Goal: Book appointment/travel/reservation

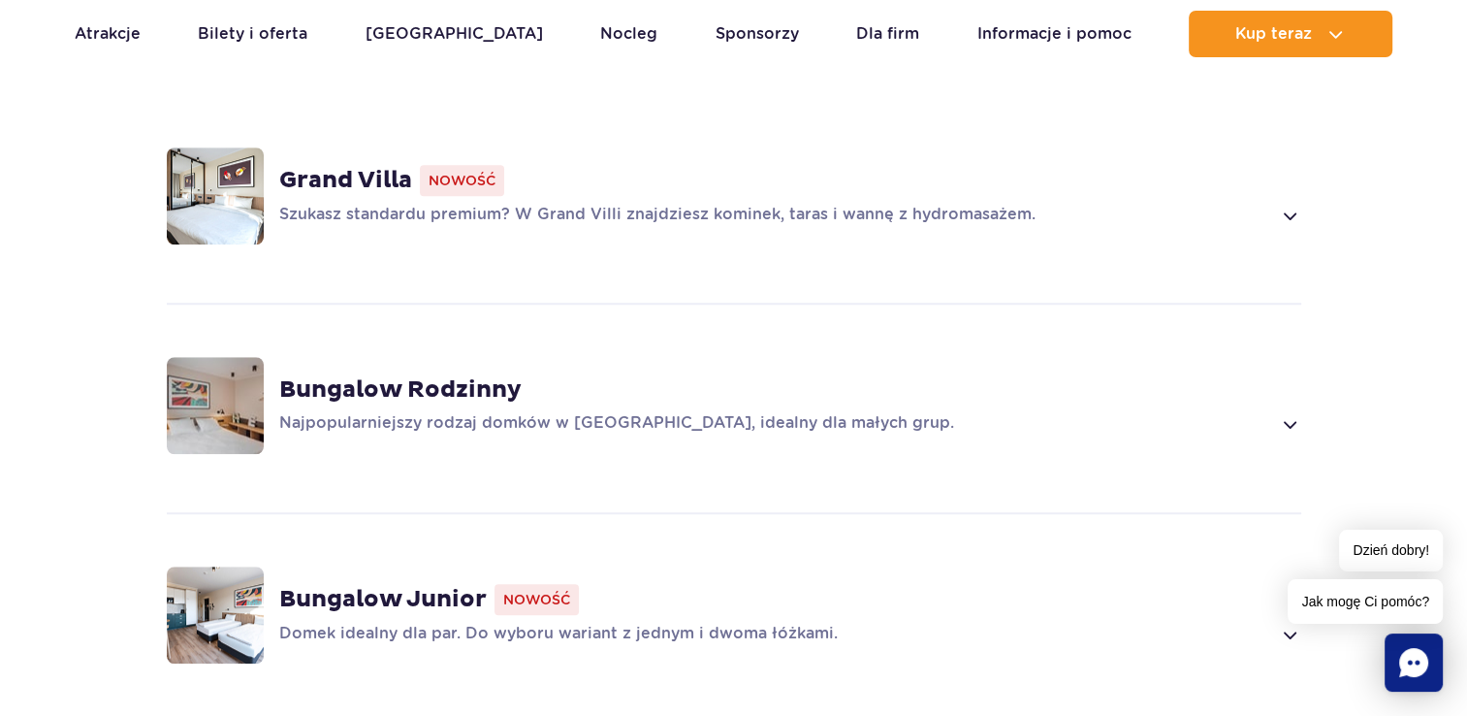
scroll to position [1513, 0]
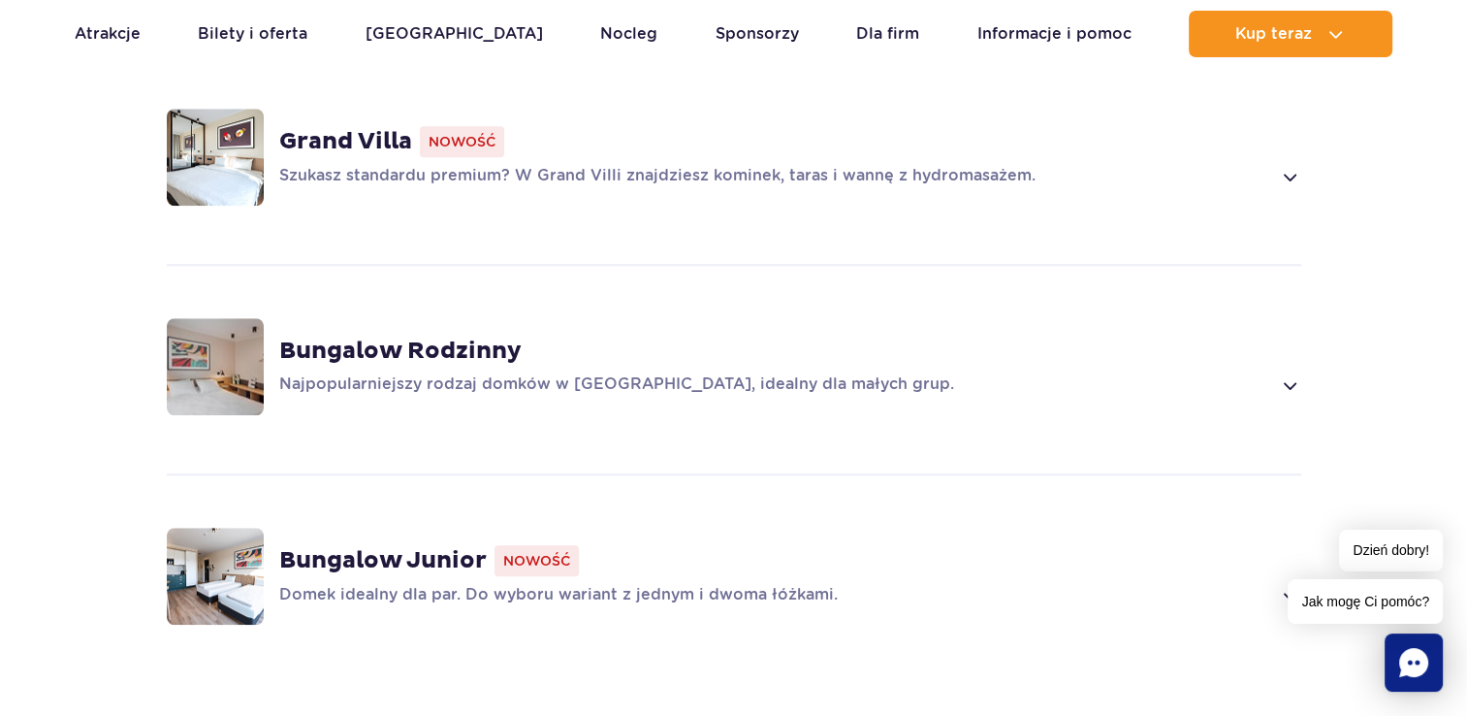
click at [352, 127] on strong "Grand Villa" at bounding box center [345, 141] width 133 height 29
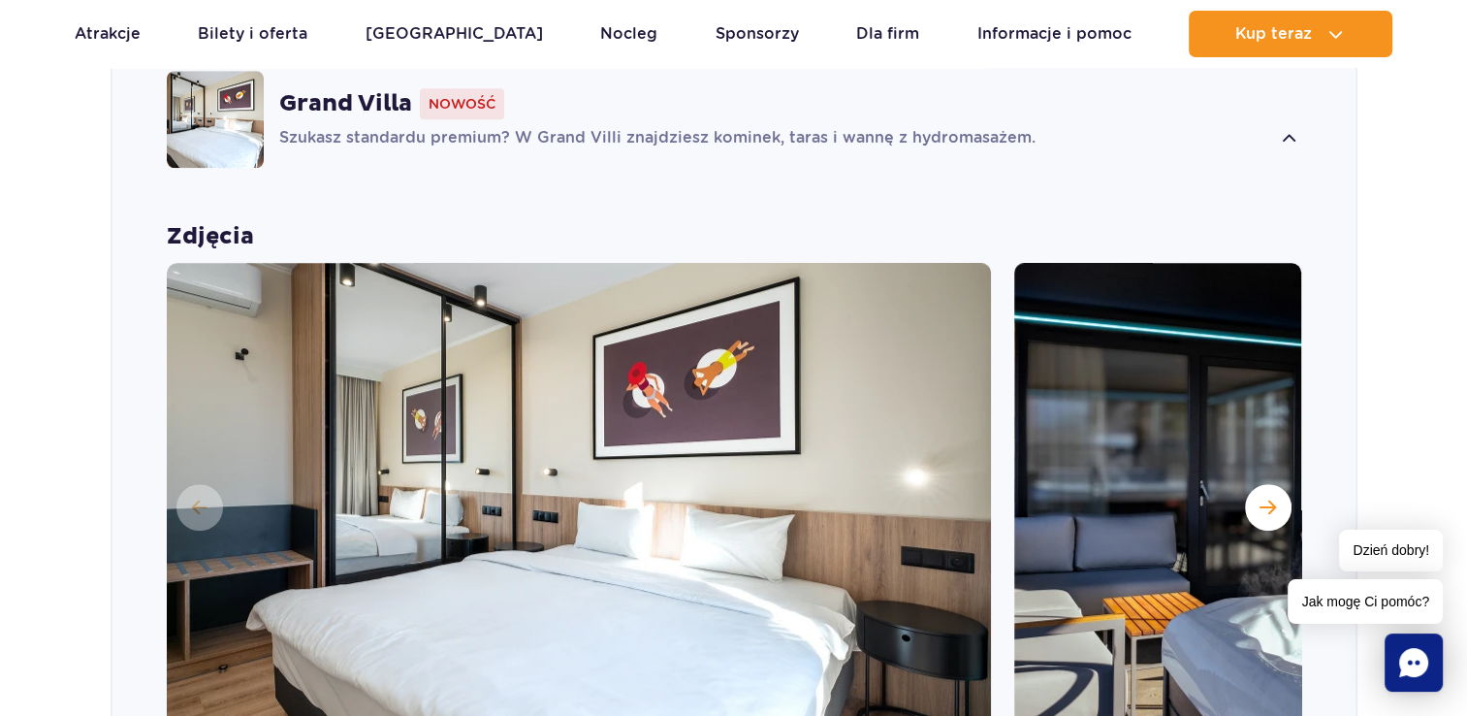
scroll to position [1369, 0]
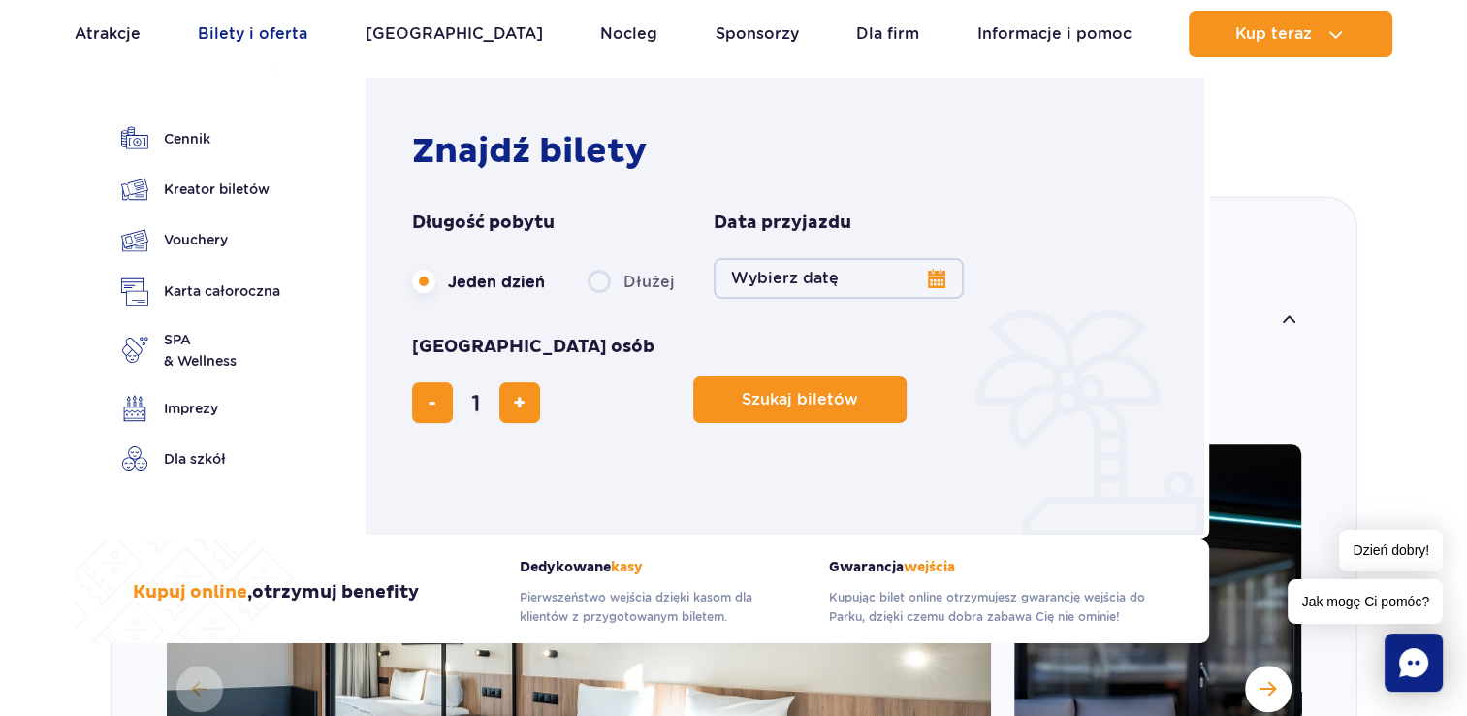
click at [283, 27] on link "Bilety i oferta" at bounding box center [253, 34] width 110 height 47
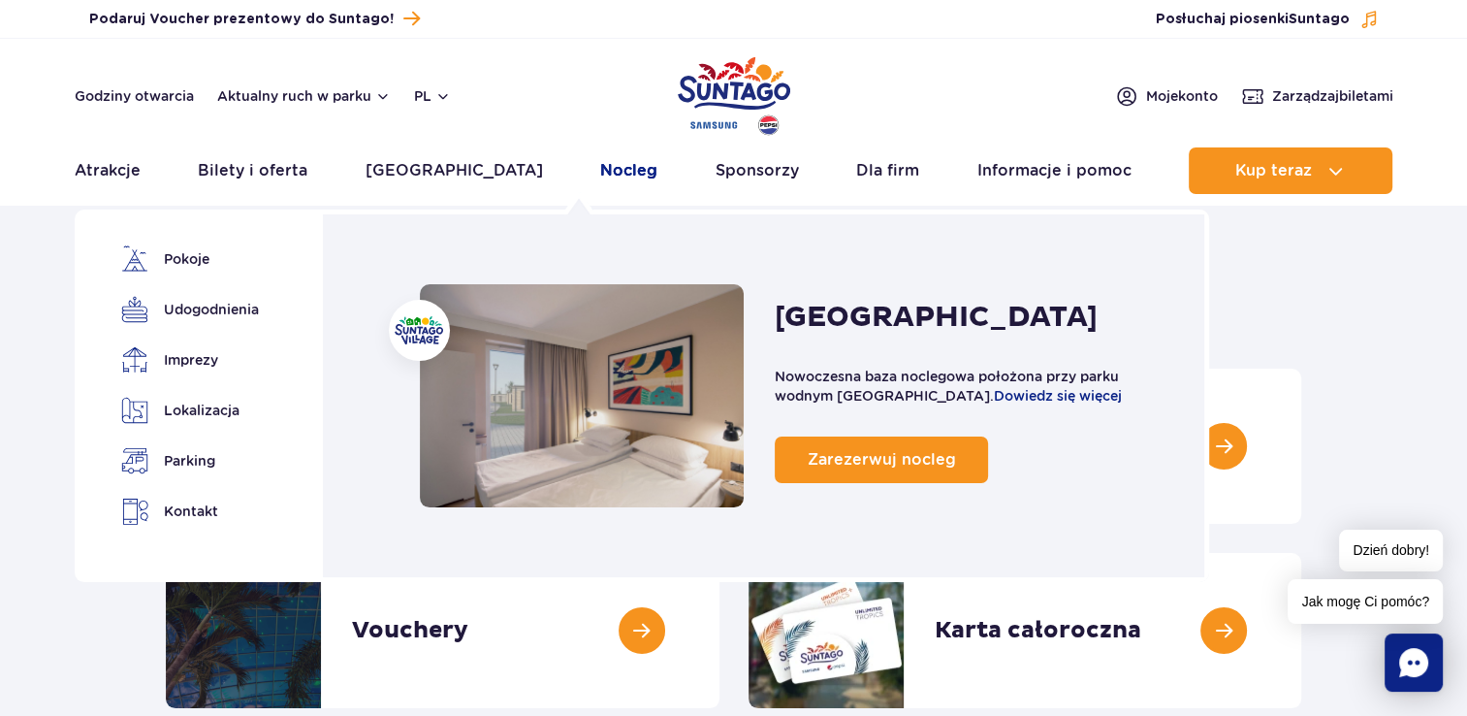
click at [600, 165] on link "Nocleg" at bounding box center [628, 170] width 57 height 47
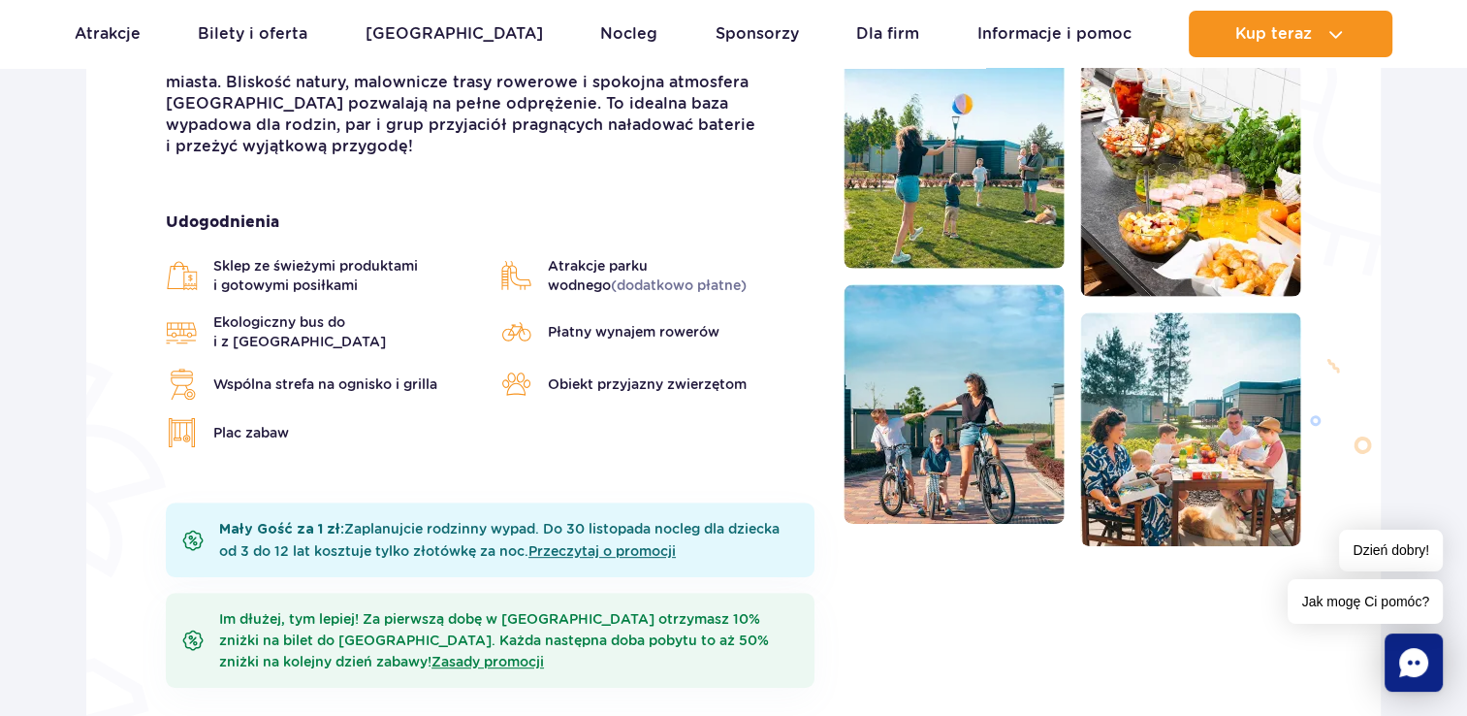
scroll to position [646, 0]
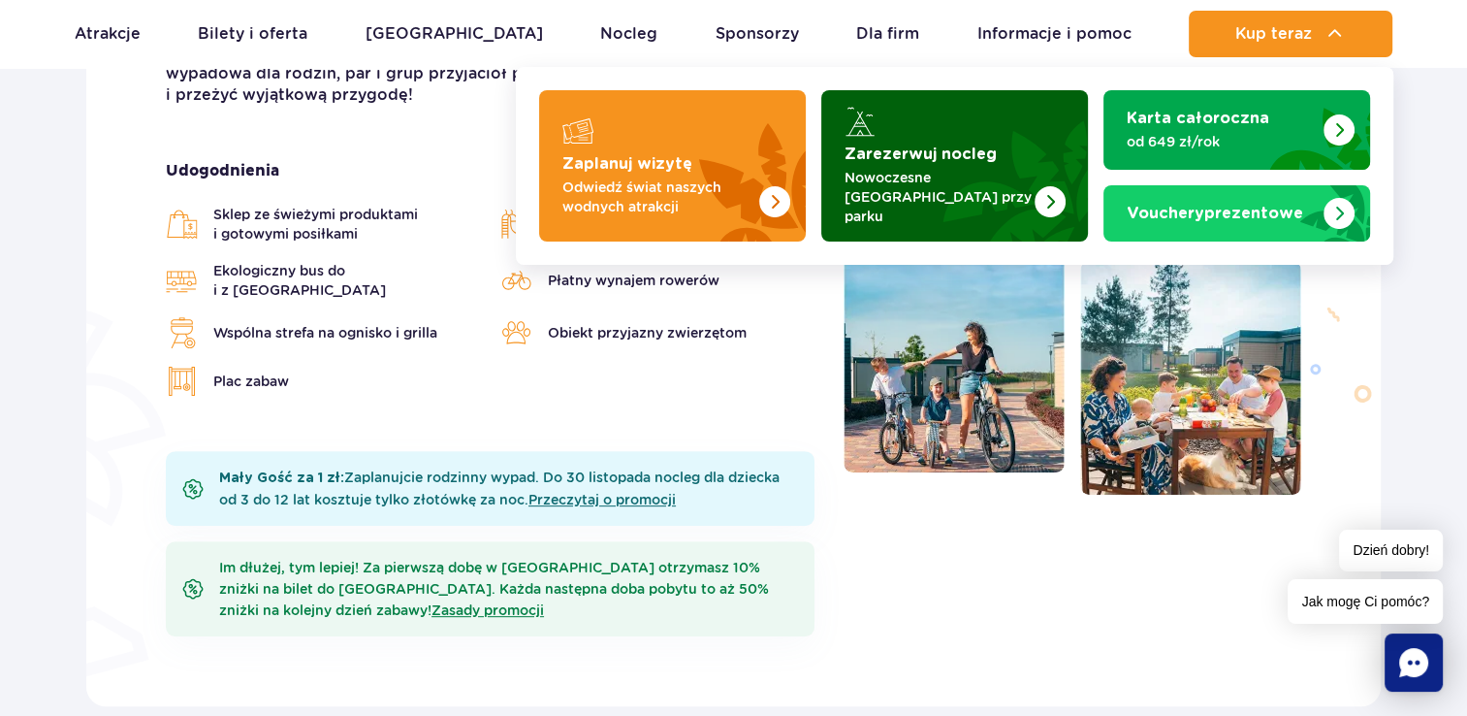
click at [1045, 186] on img "Zarezerwuj nocleg" at bounding box center [1050, 201] width 31 height 31
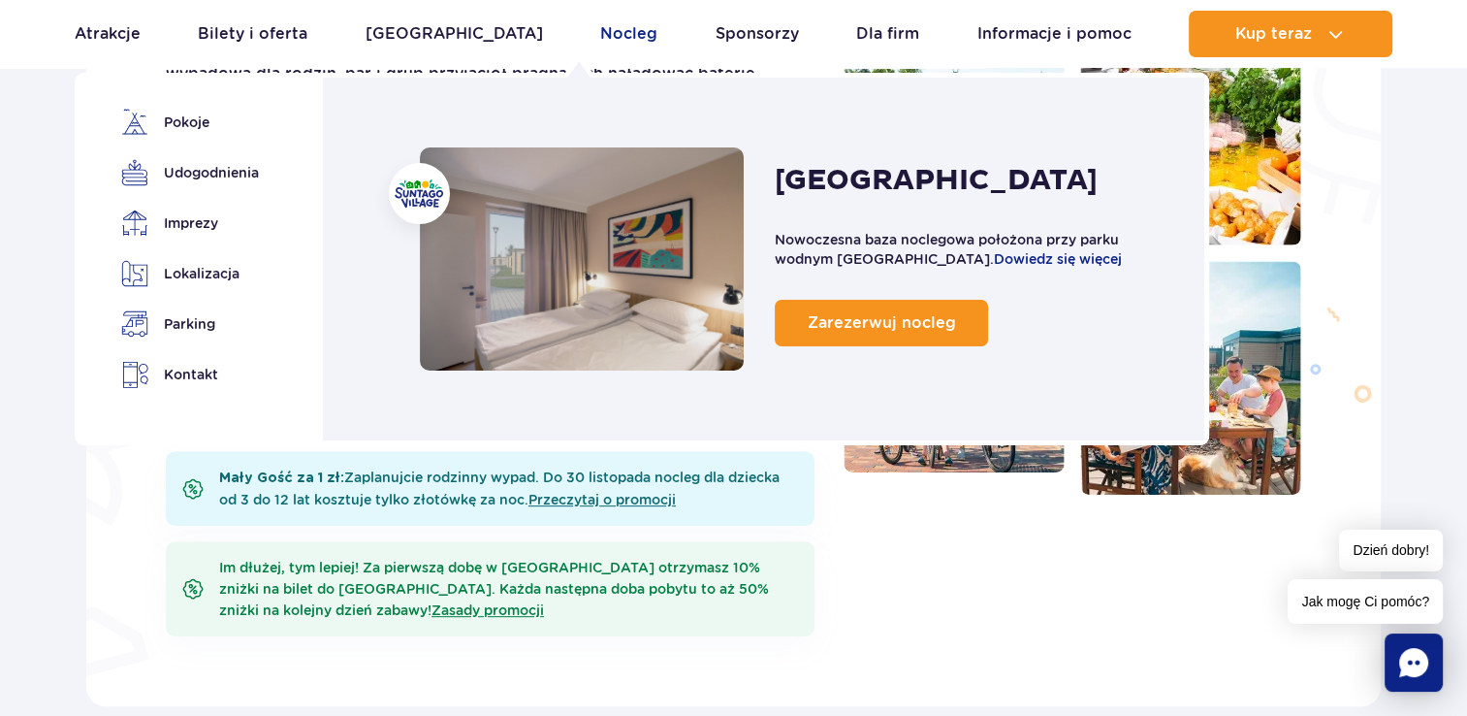
click at [600, 33] on link "Nocleg" at bounding box center [628, 34] width 57 height 47
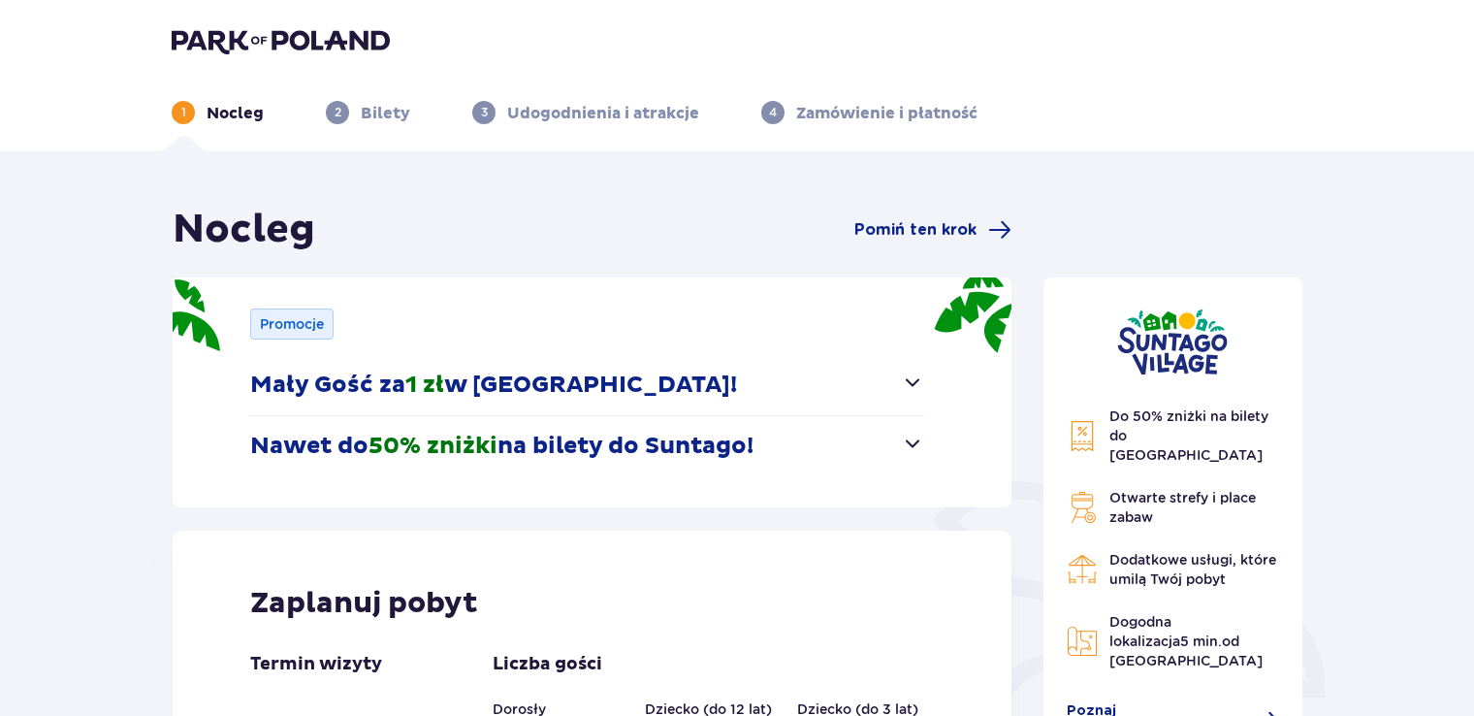
scroll to position [361, 0]
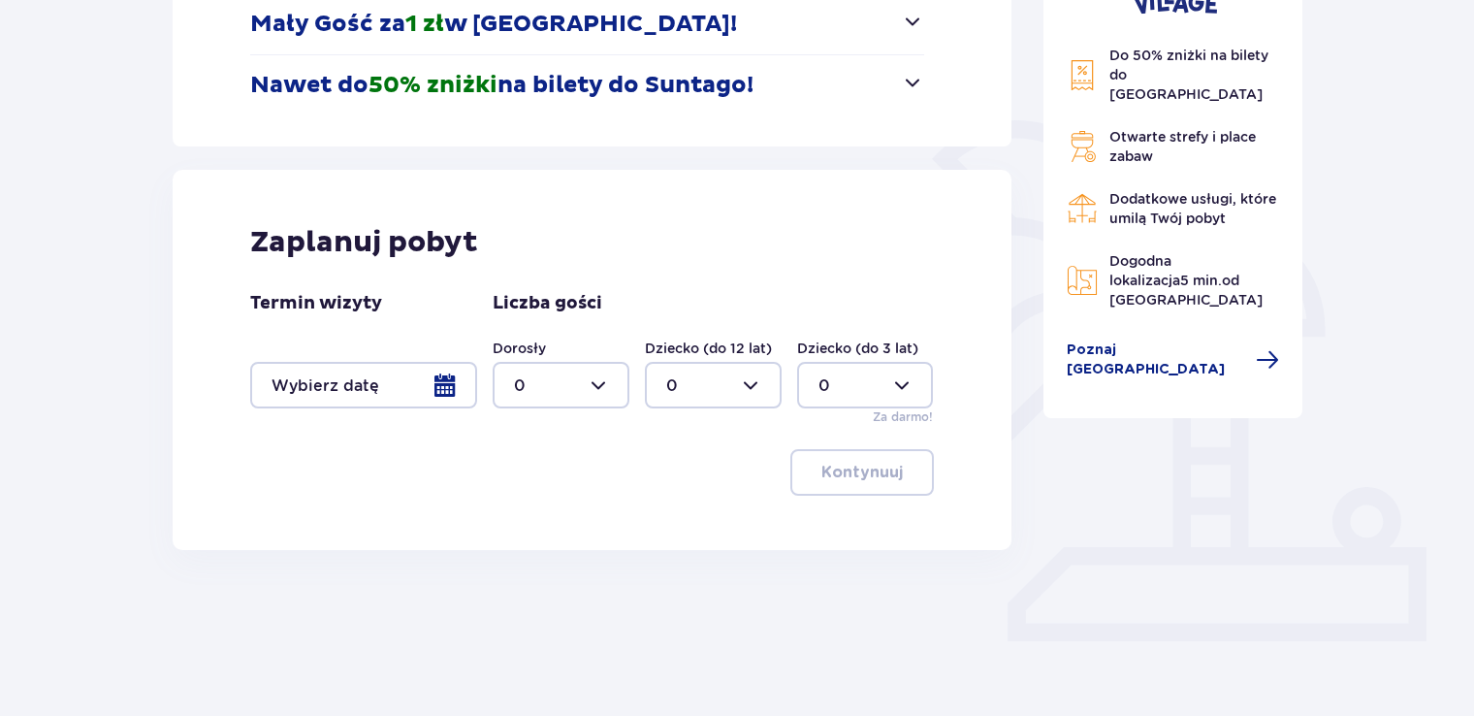
click at [444, 383] on div at bounding box center [363, 385] width 227 height 47
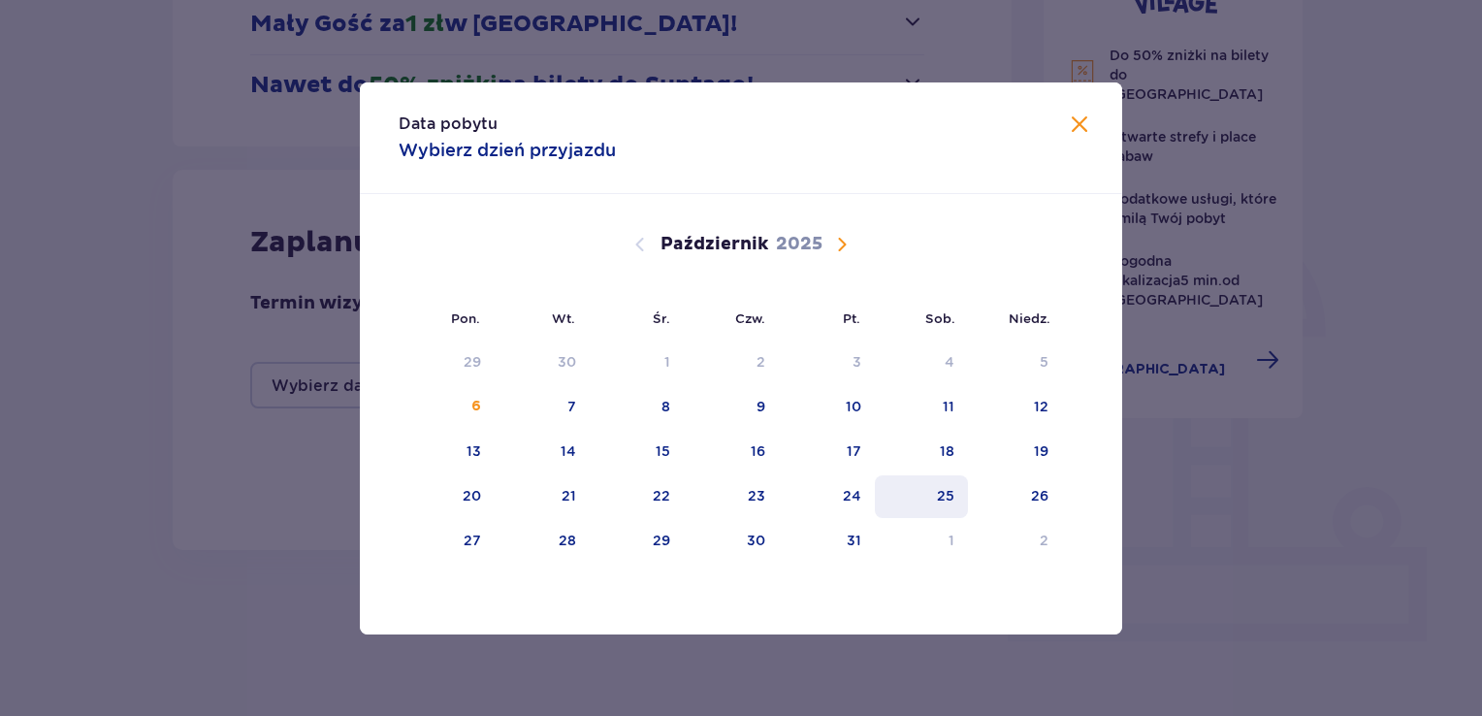
click at [950, 492] on div "25" at bounding box center [945, 495] width 17 height 19
click at [1238, 557] on div "Data pobytu Wybierz dzień przyjazdu Pon. Wt. Śr. Czw. Pt. Sob. Niedz. Wrzesień …" at bounding box center [741, 358] width 1482 height 716
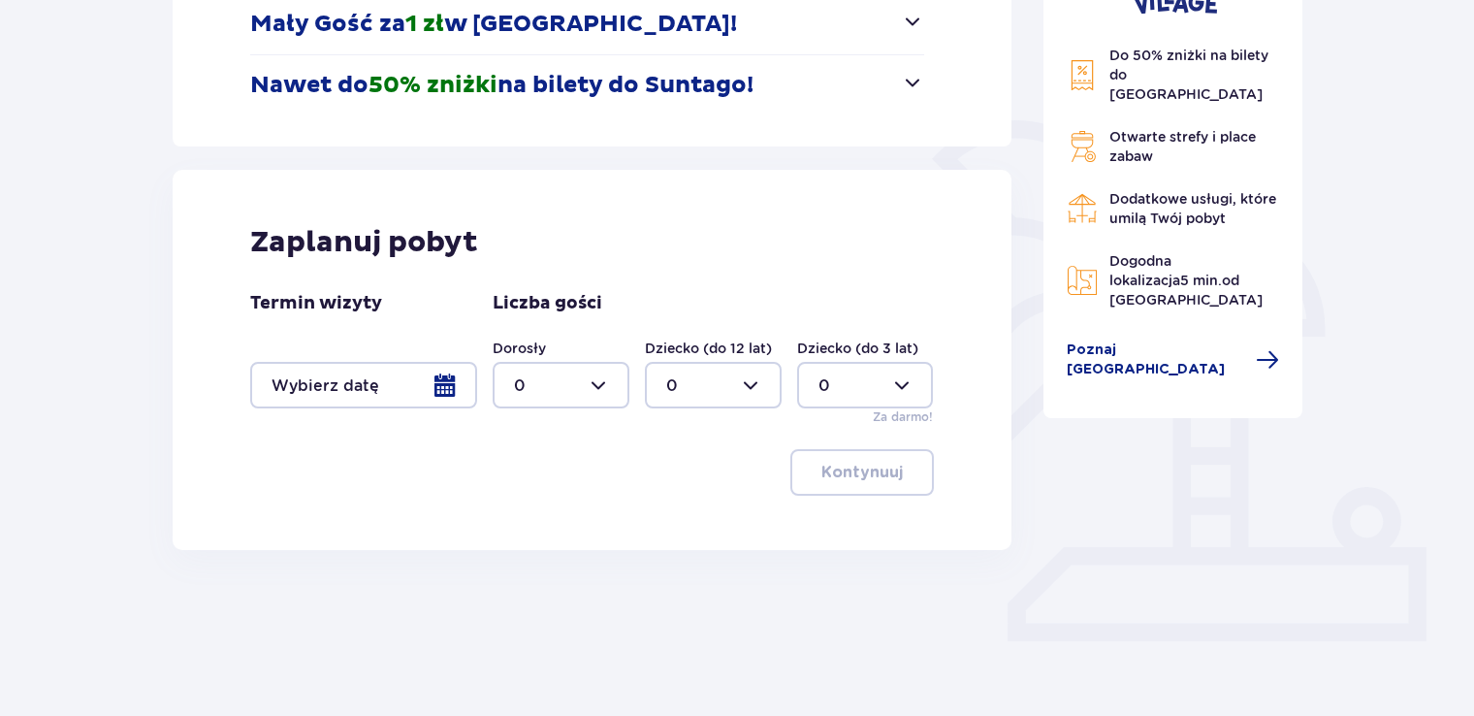
click at [597, 381] on div at bounding box center [561, 385] width 137 height 47
click at [620, 594] on span "4" at bounding box center [561, 607] width 133 height 41
type input "4"
click at [447, 371] on div at bounding box center [363, 385] width 227 height 47
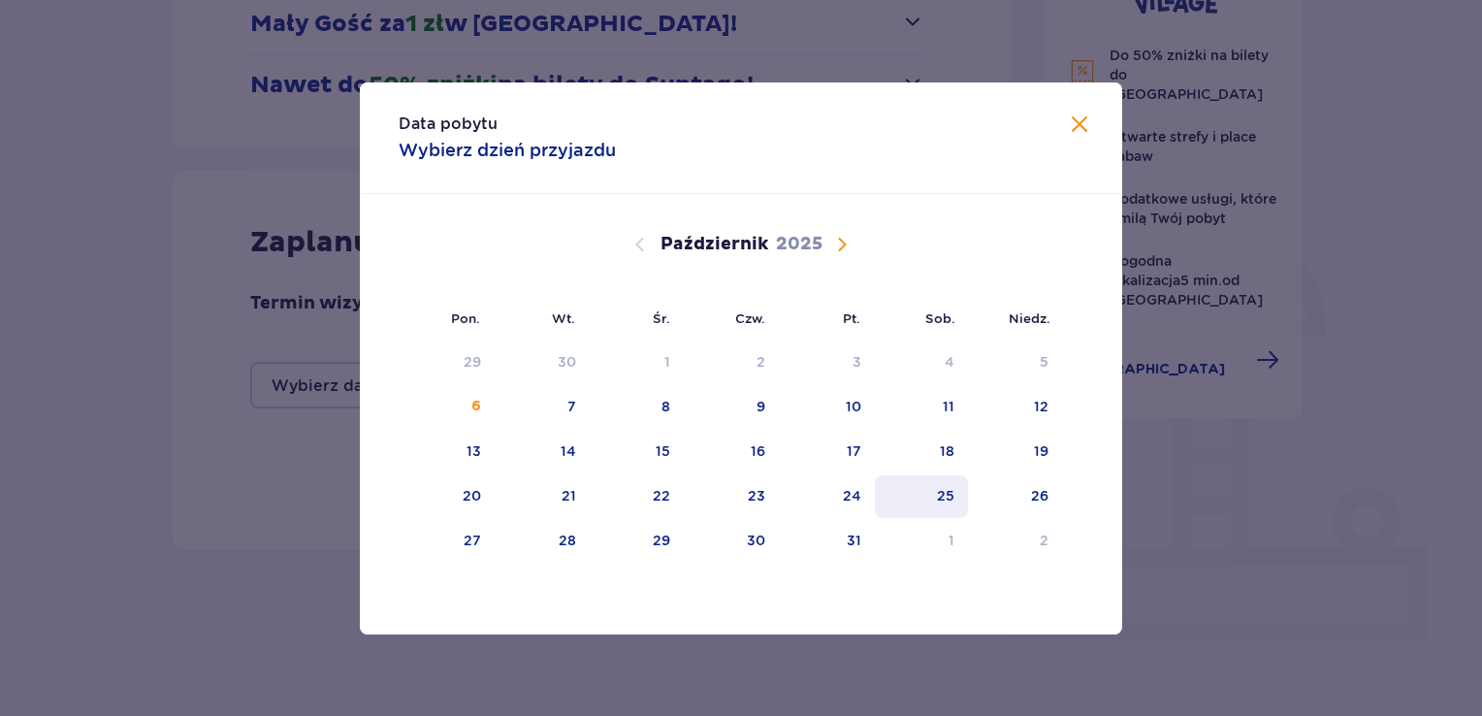
click at [945, 490] on div "25" at bounding box center [945, 495] width 17 height 19
click at [1074, 122] on span "Zamknij" at bounding box center [1079, 124] width 23 height 23
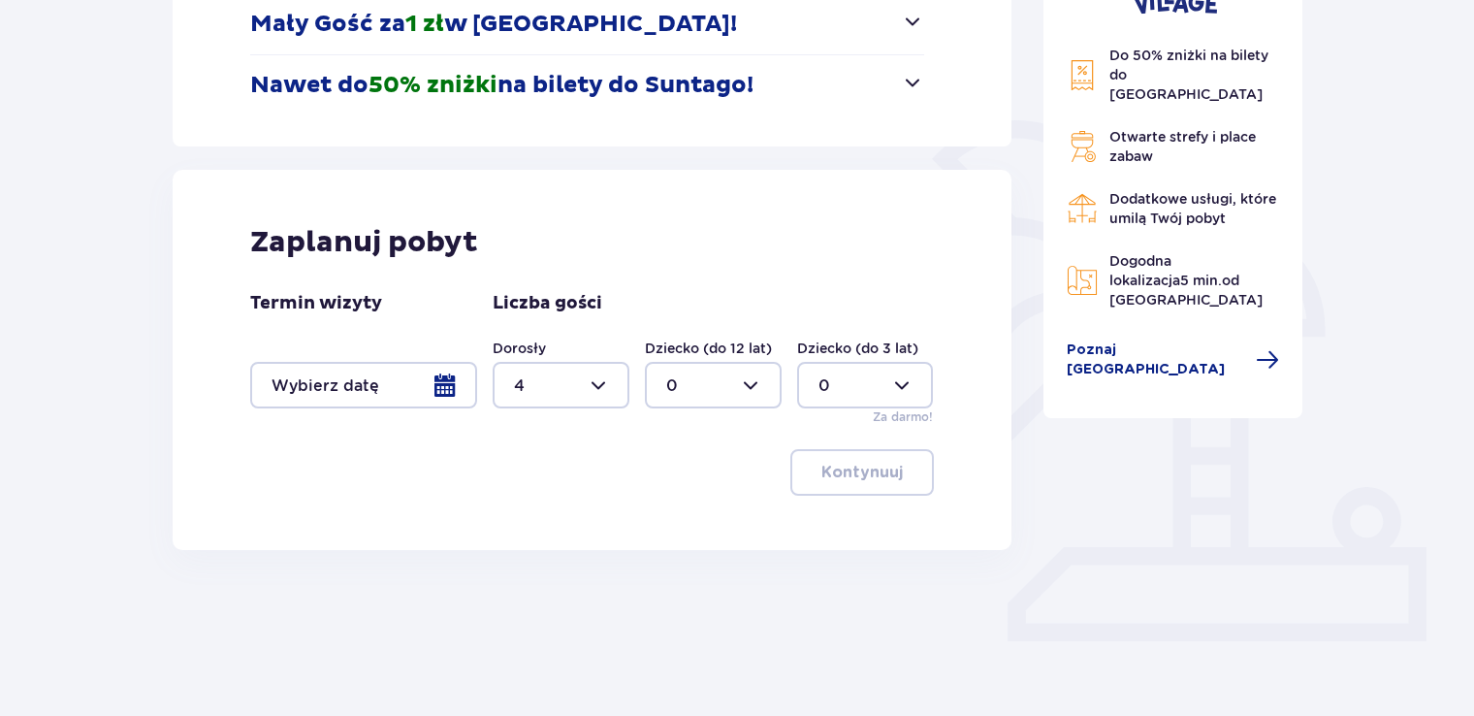
click at [446, 375] on div at bounding box center [363, 385] width 227 height 47
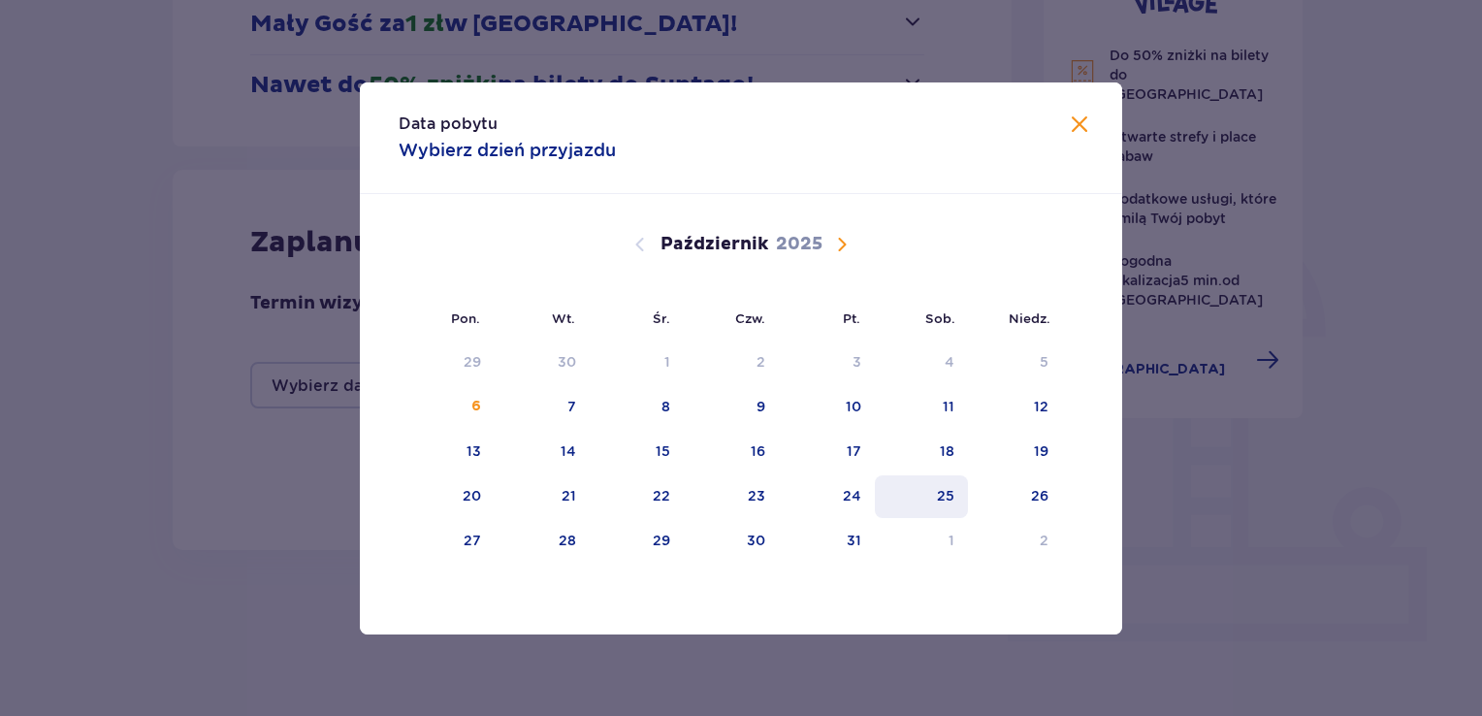
click at [948, 487] on div "25" at bounding box center [945, 495] width 17 height 19
click at [939, 486] on div "25" at bounding box center [945, 495] width 17 height 19
click at [1034, 497] on div "26" at bounding box center [1039, 495] width 17 height 19
type input "25.10.25 - 26.10.25"
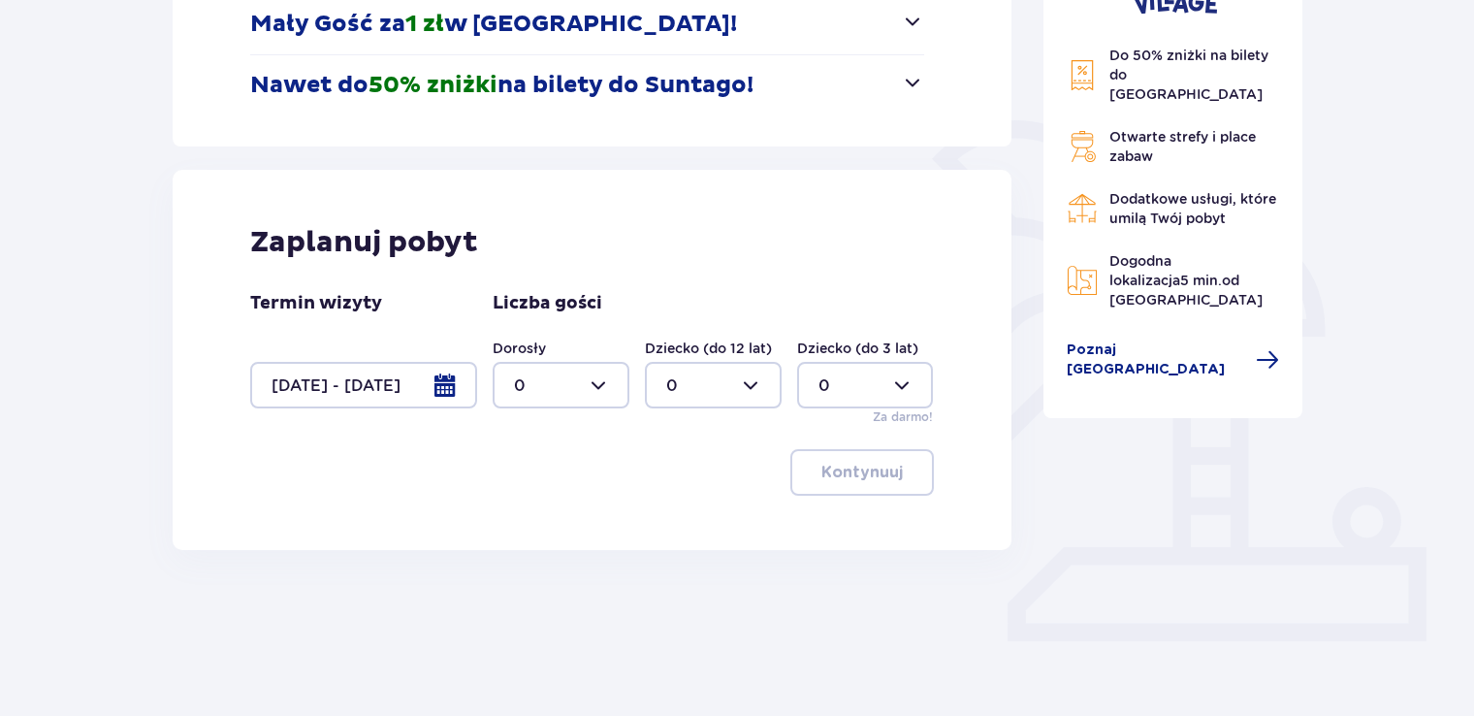
click at [603, 380] on div at bounding box center [561, 385] width 137 height 47
click at [621, 598] on span "4" at bounding box center [561, 607] width 133 height 41
type input "4"
click at [861, 467] on p "Kontynuuj" at bounding box center [861, 472] width 81 height 21
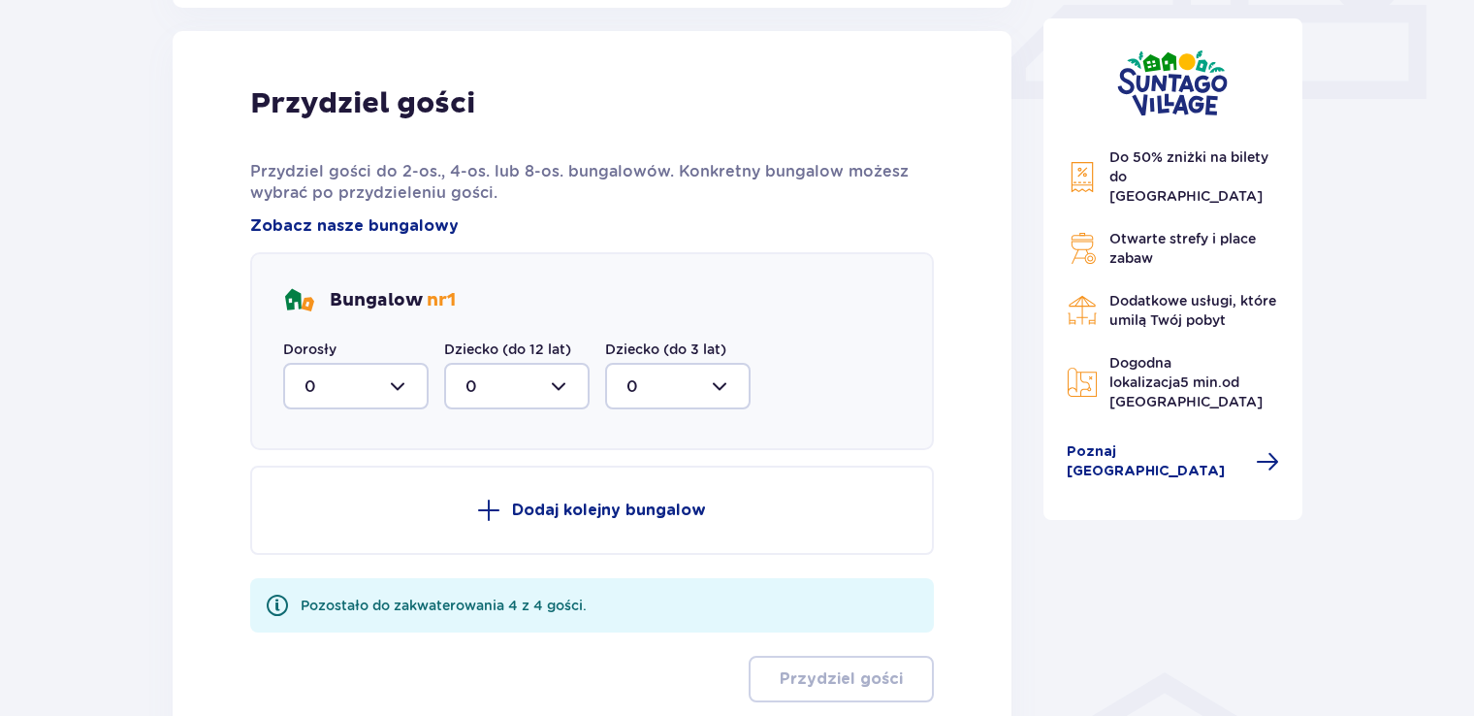
scroll to position [910, 0]
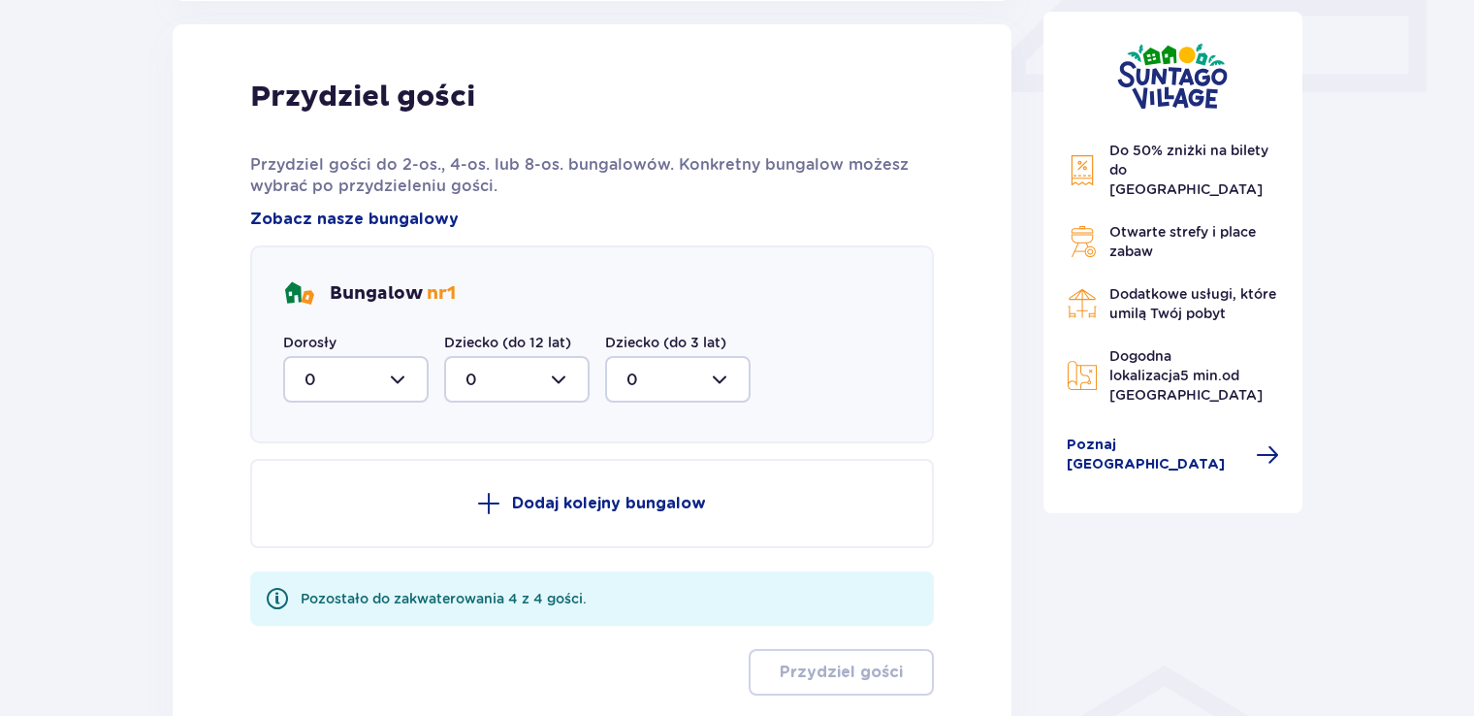
click at [395, 378] on div at bounding box center [355, 379] width 145 height 47
click at [308, 559] on p "4" at bounding box center [310, 569] width 11 height 21
type input "4"
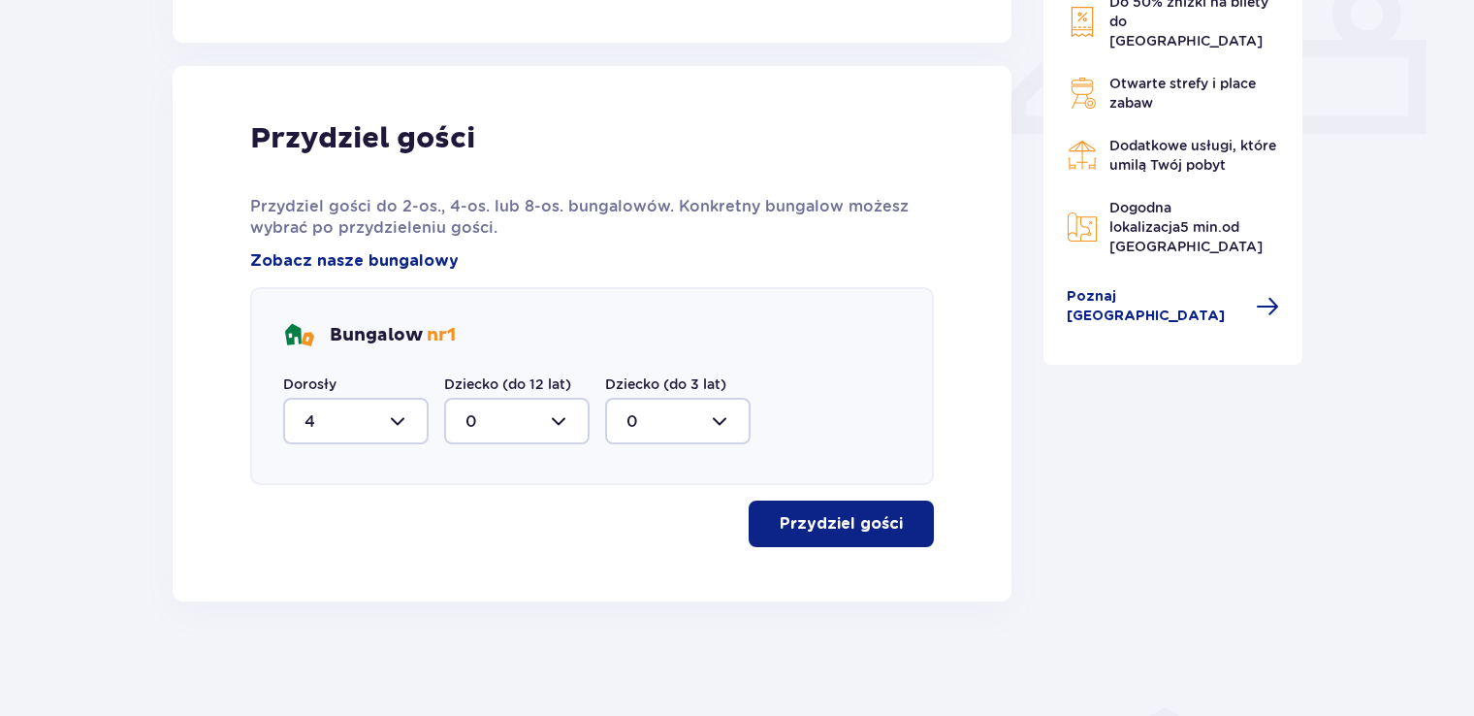
click at [827, 513] on p "Przydziel gości" at bounding box center [841, 523] width 123 height 21
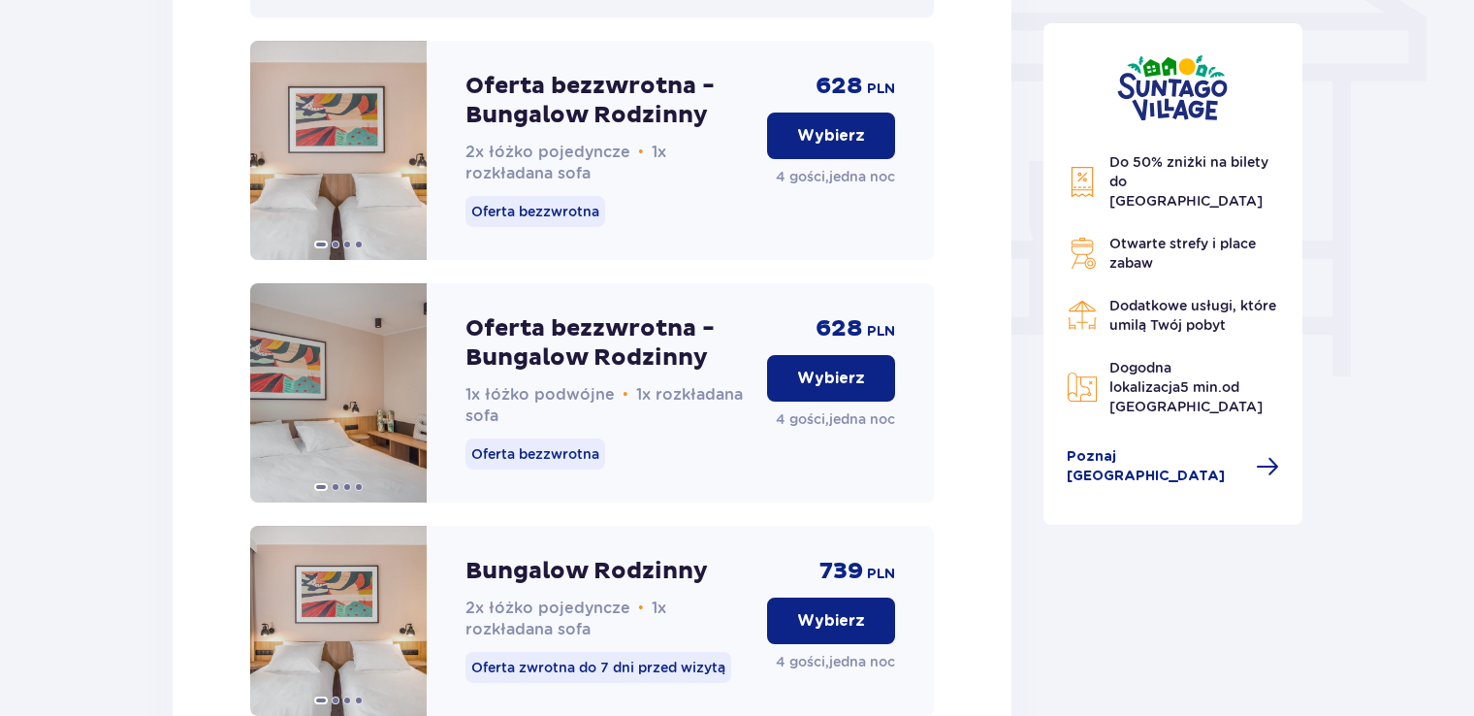
scroll to position [1754, 0]
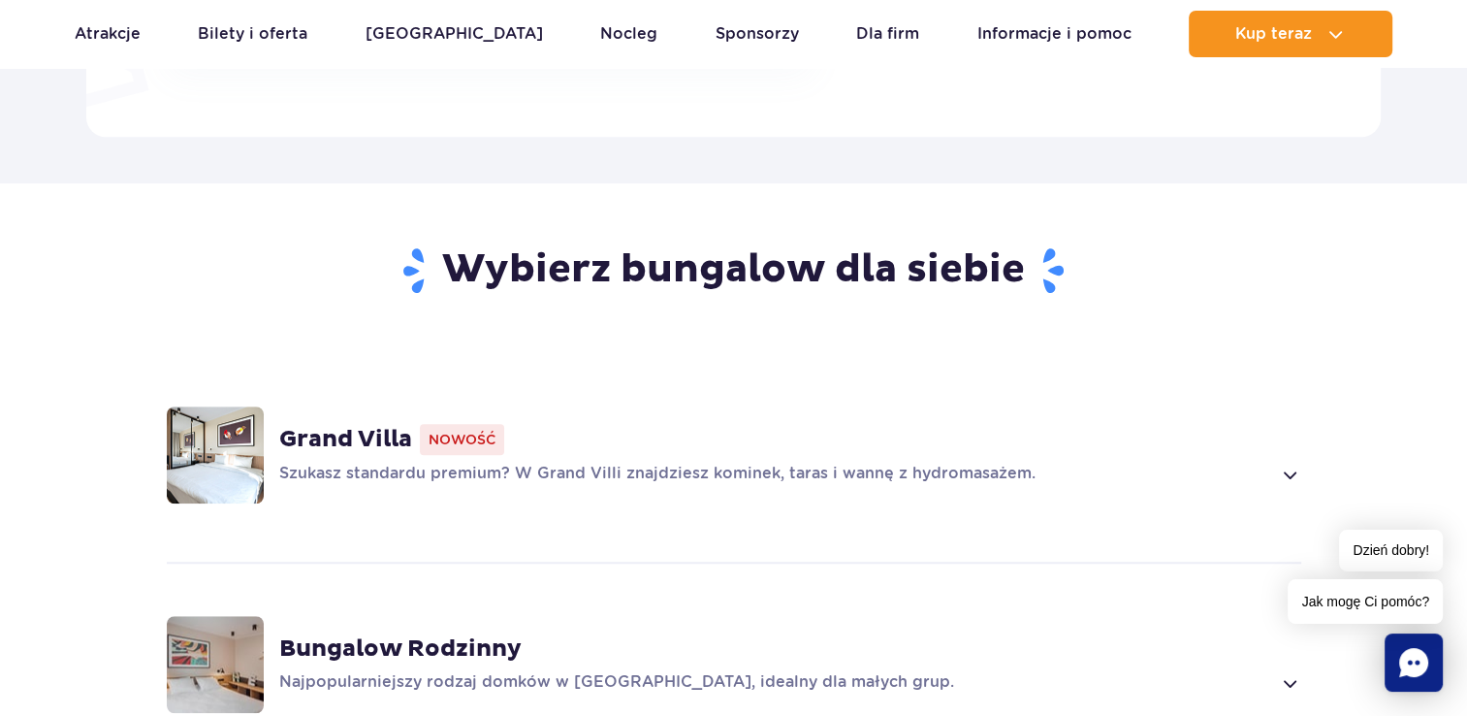
scroll to position [1268, 0]
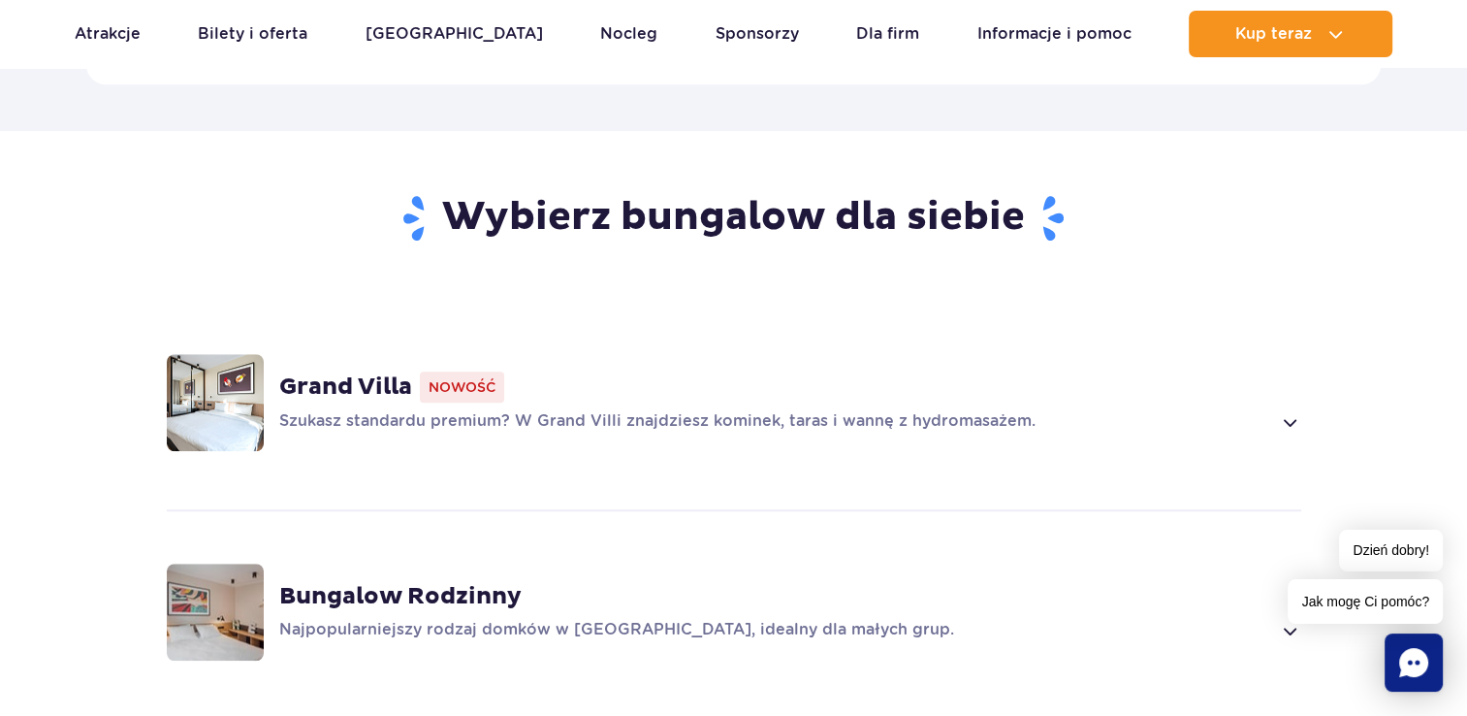
click at [377, 372] on strong "Grand Villa" at bounding box center [345, 386] width 133 height 29
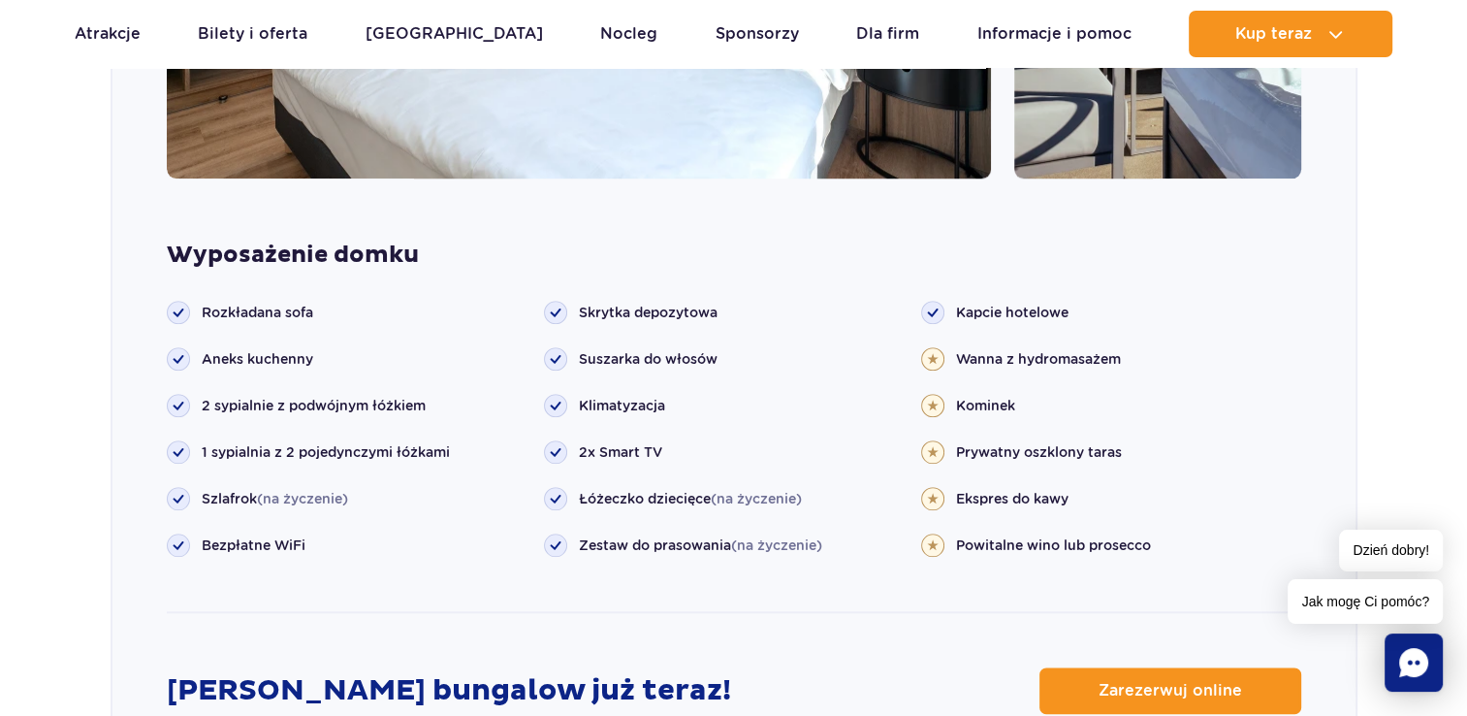
scroll to position [2171, 0]
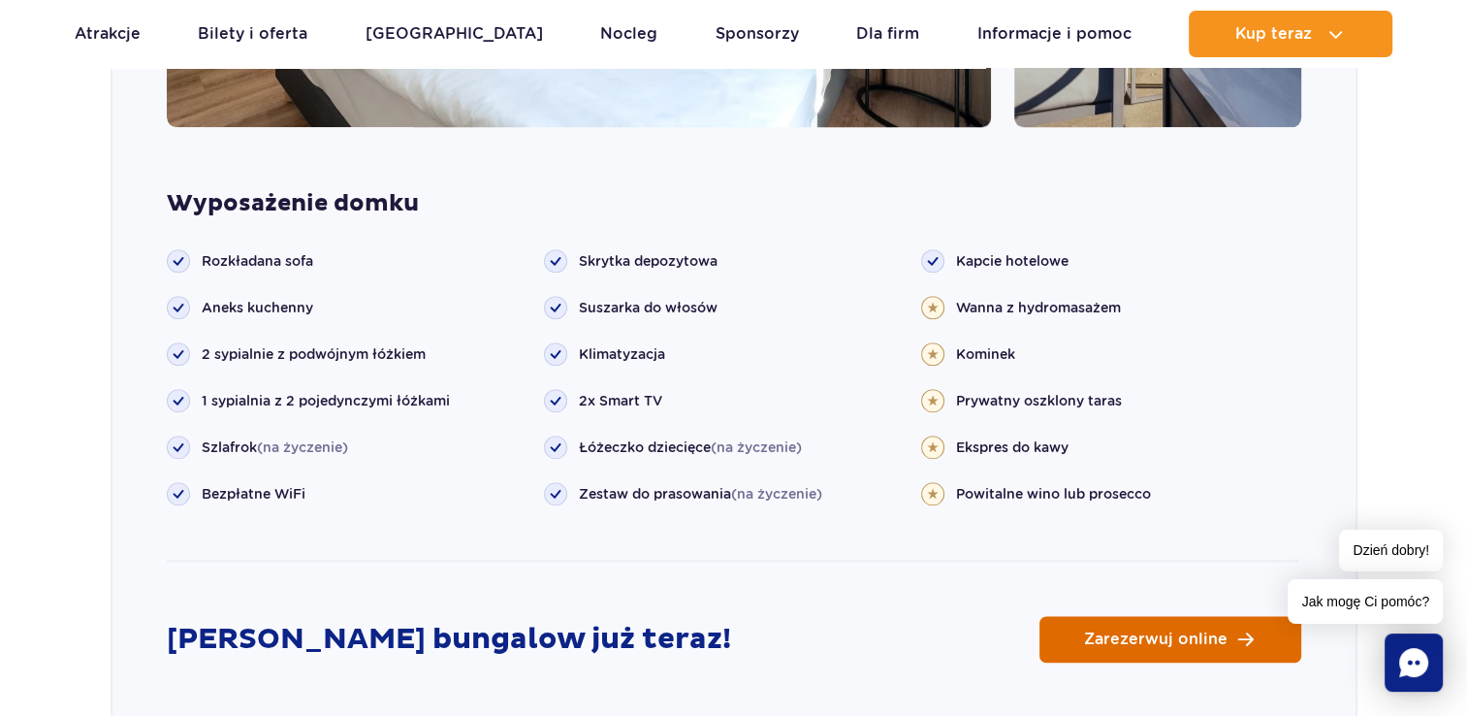
click at [1125, 616] on link "Zarezerwuj online" at bounding box center [1171, 639] width 262 height 47
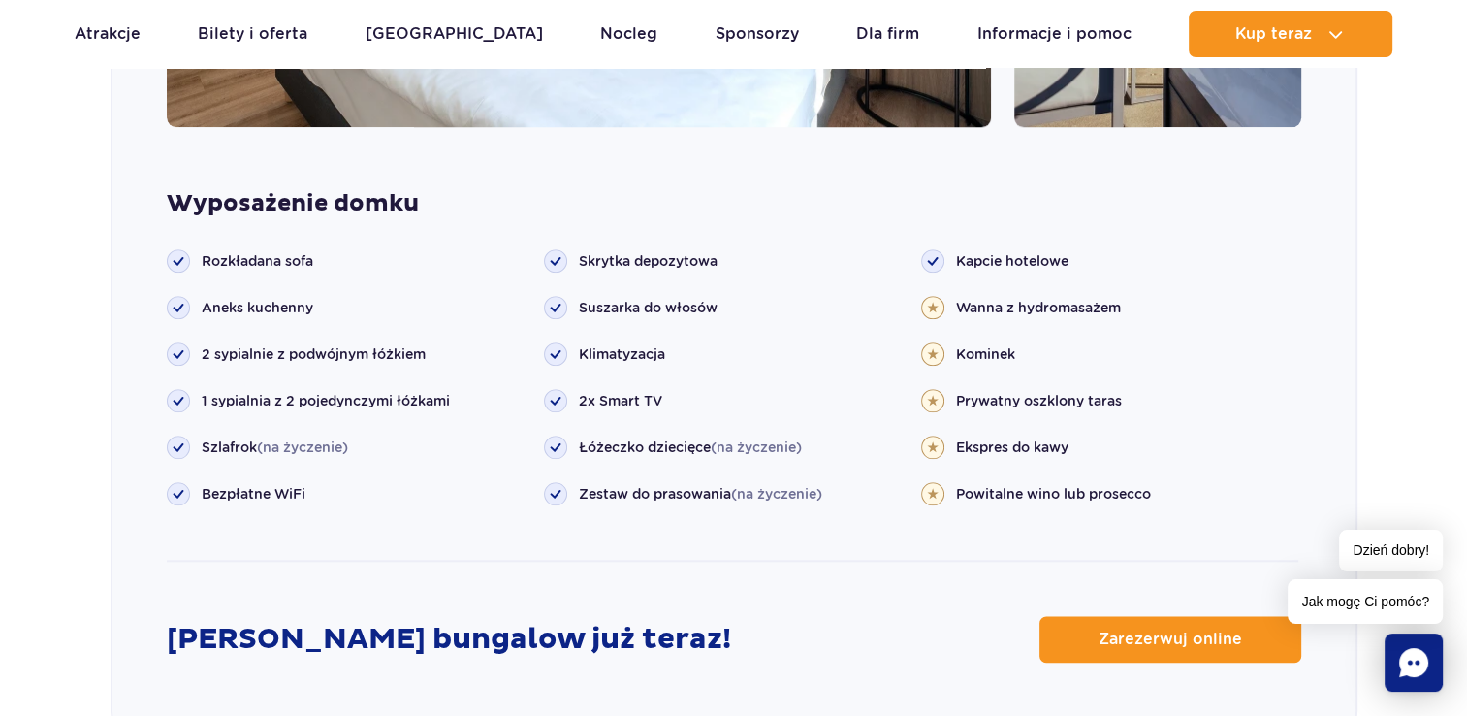
click at [178, 343] on rect at bounding box center [178, 354] width 22 height 22
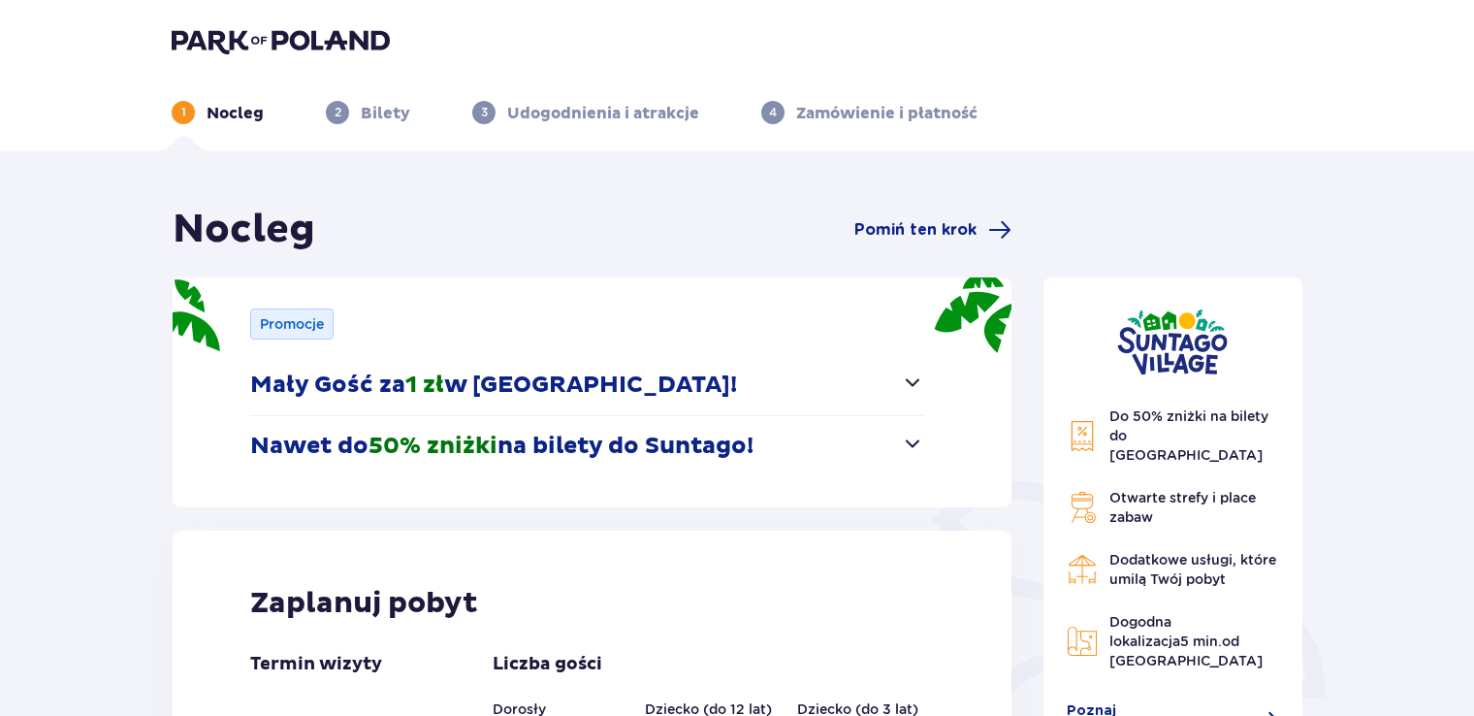
scroll to position [361, 0]
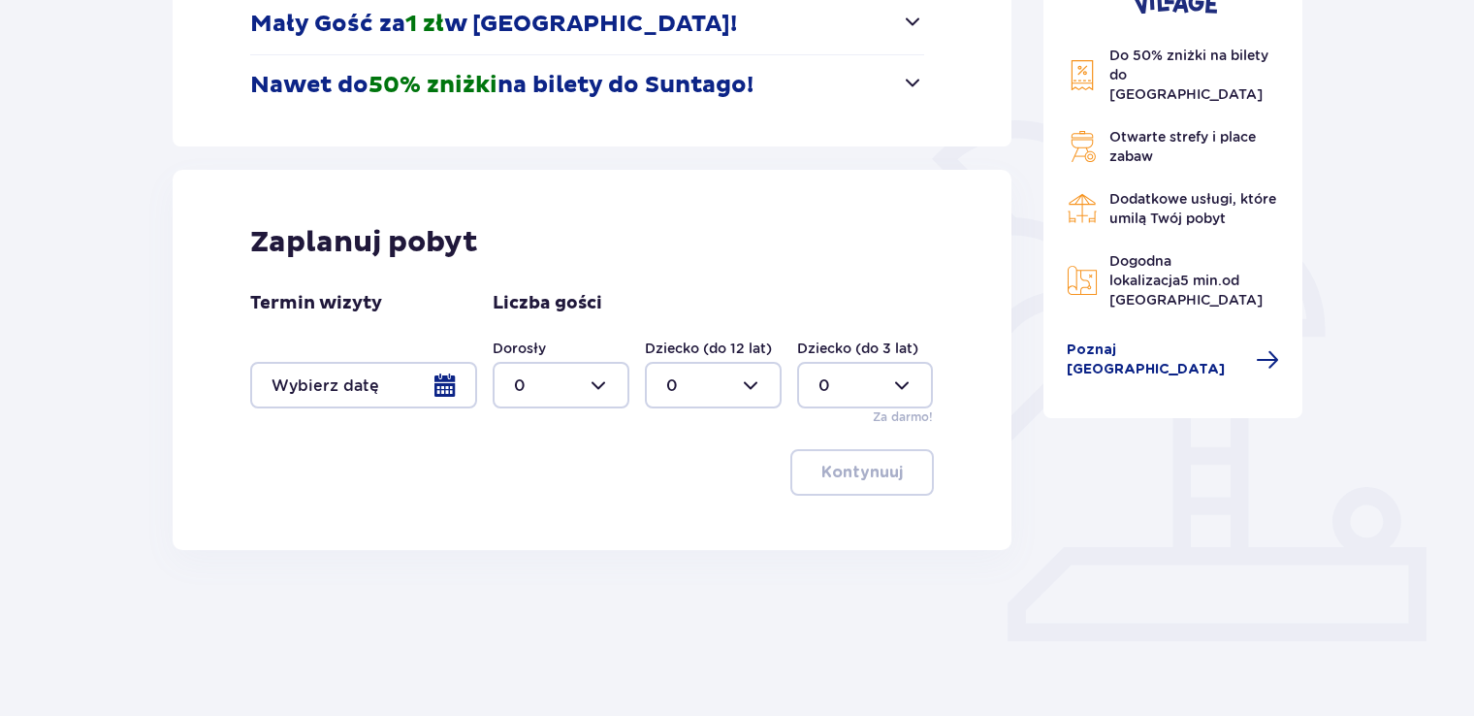
click at [445, 378] on div at bounding box center [363, 385] width 227 height 47
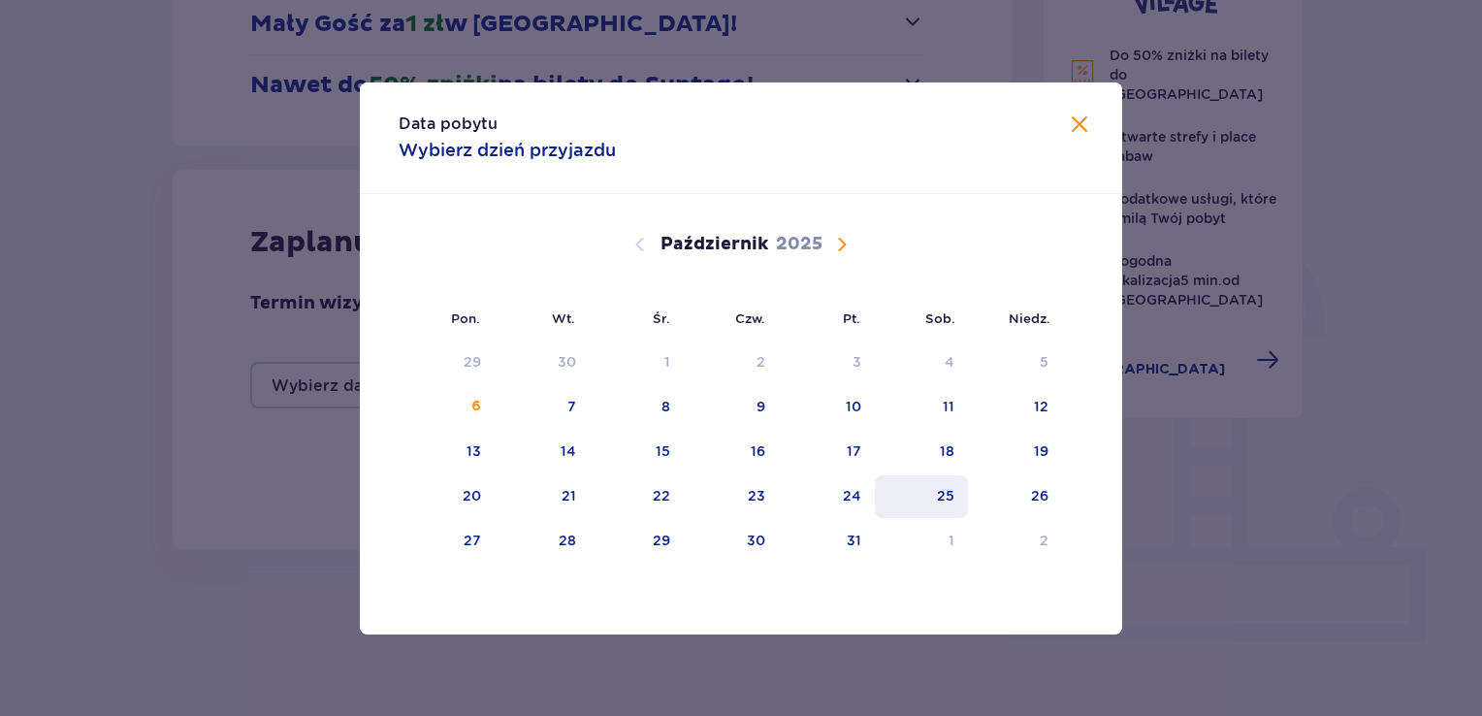
click at [948, 498] on div "25" at bounding box center [945, 495] width 17 height 19
click at [1031, 495] on div "26" at bounding box center [1039, 495] width 17 height 19
type input "[DATE] - [DATE]"
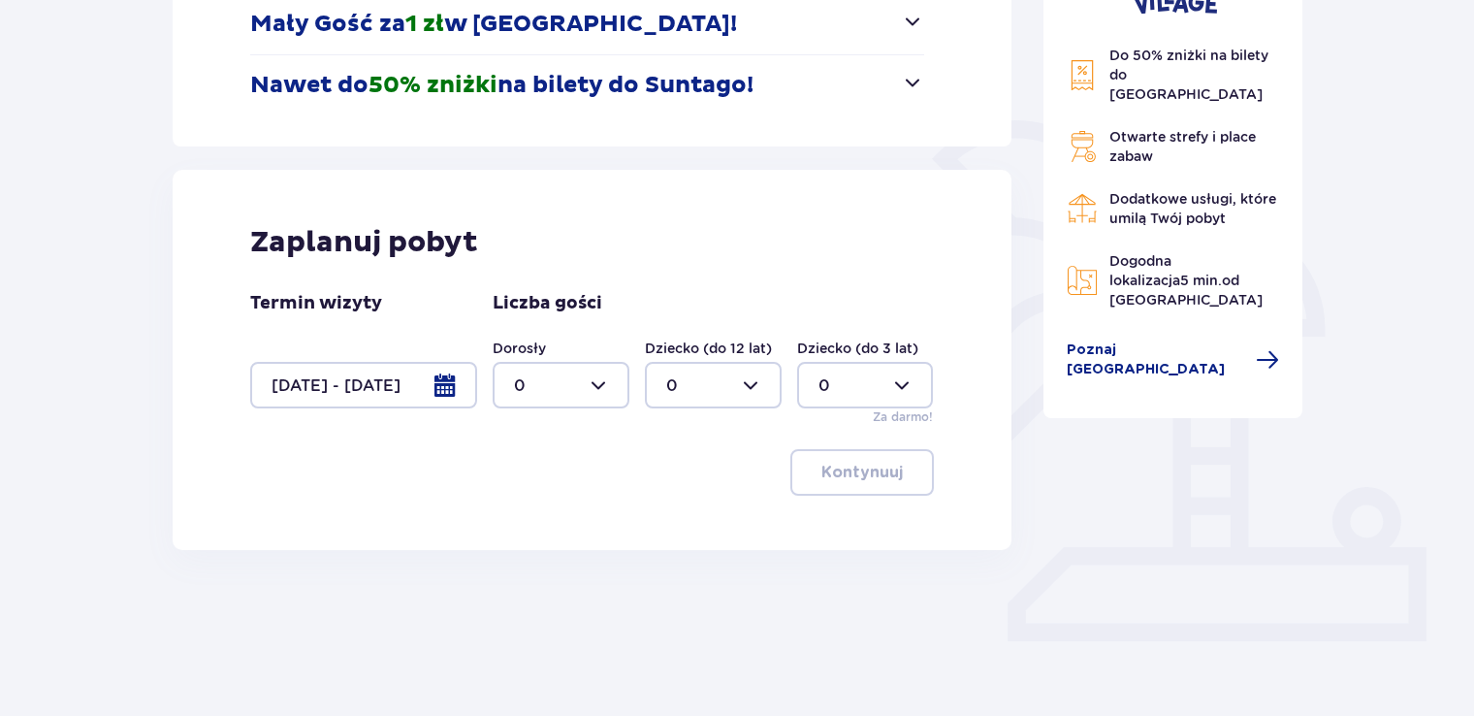
click at [590, 376] on div at bounding box center [561, 385] width 137 height 47
click at [514, 515] on p "2" at bounding box center [519, 525] width 10 height 21
type input "2"
click at [855, 464] on p "Kontynuuj" at bounding box center [861, 472] width 81 height 21
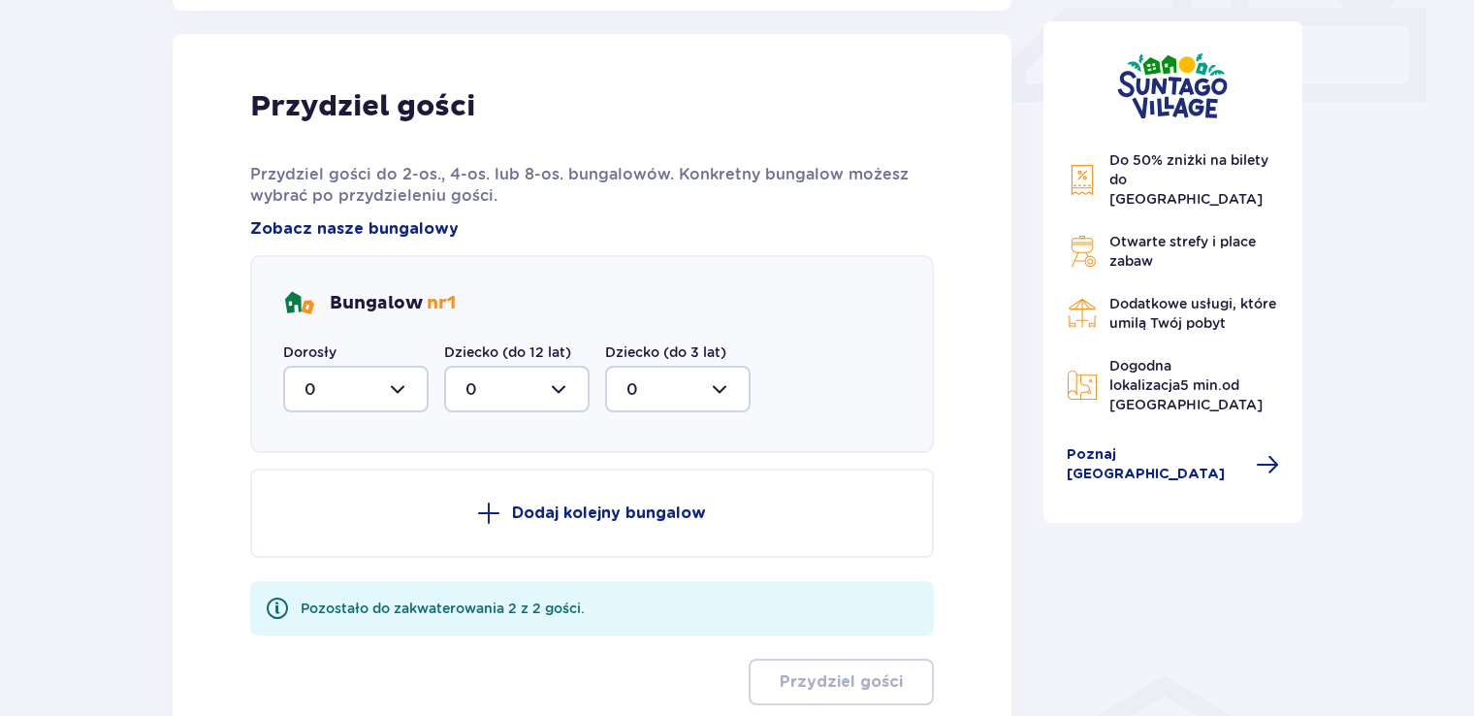
scroll to position [910, 0]
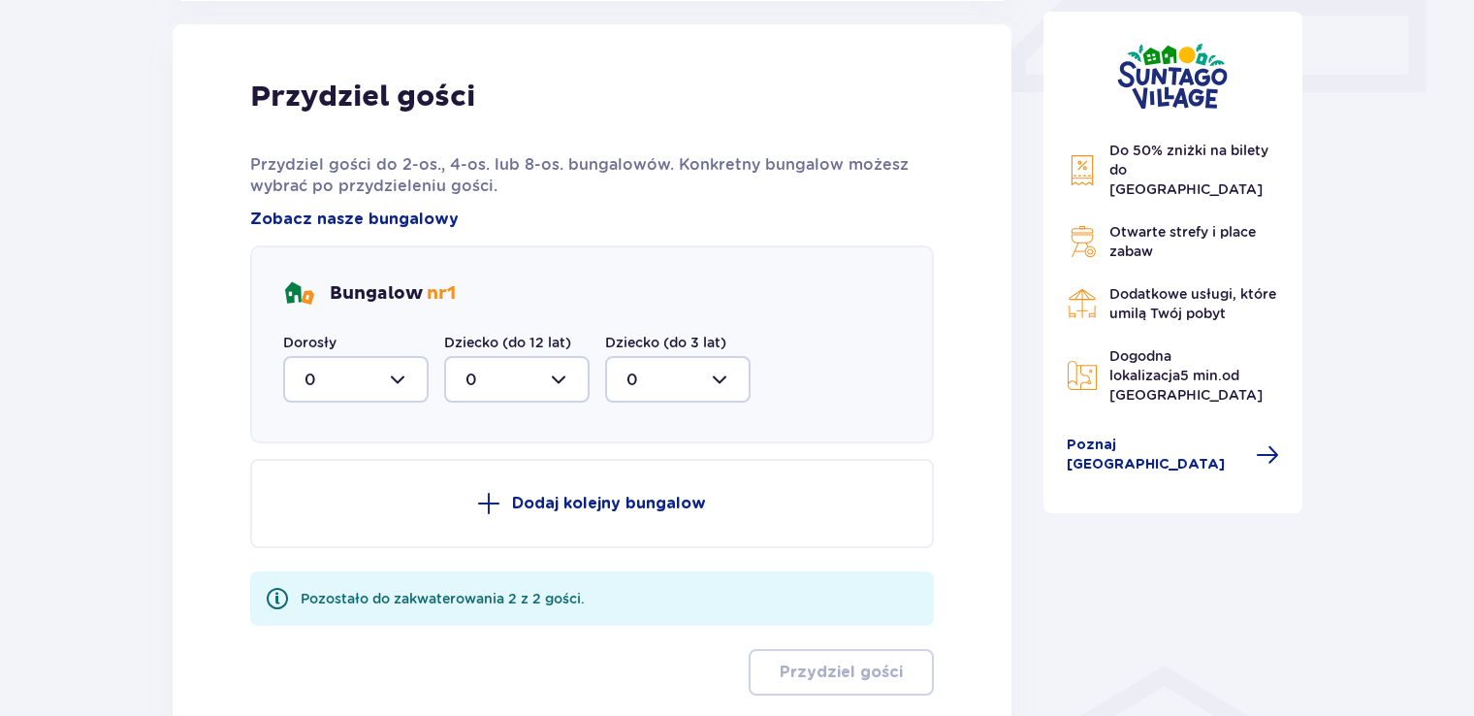
click at [388, 370] on div at bounding box center [355, 379] width 145 height 47
click at [316, 511] on div "2" at bounding box center [356, 519] width 103 height 21
type input "2"
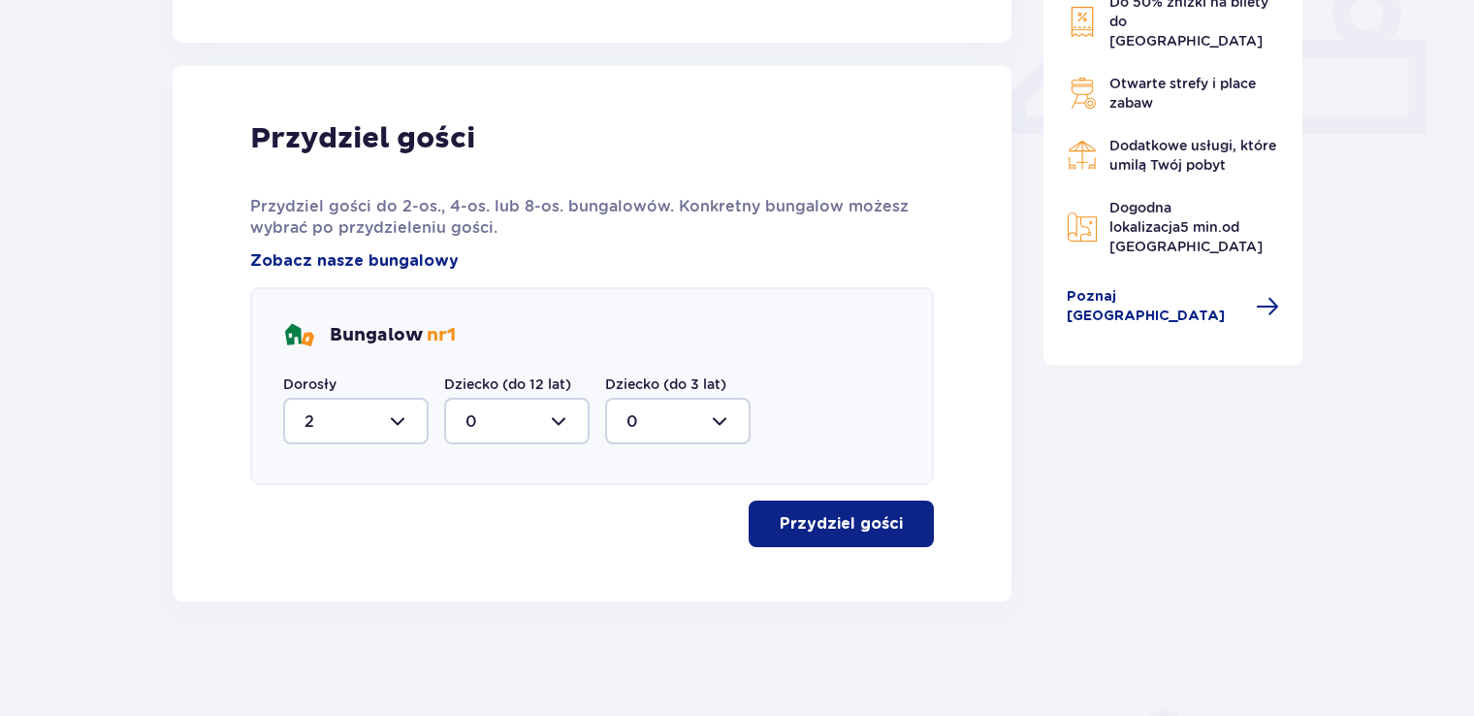
click at [832, 521] on p "Przydziel gości" at bounding box center [841, 523] width 123 height 21
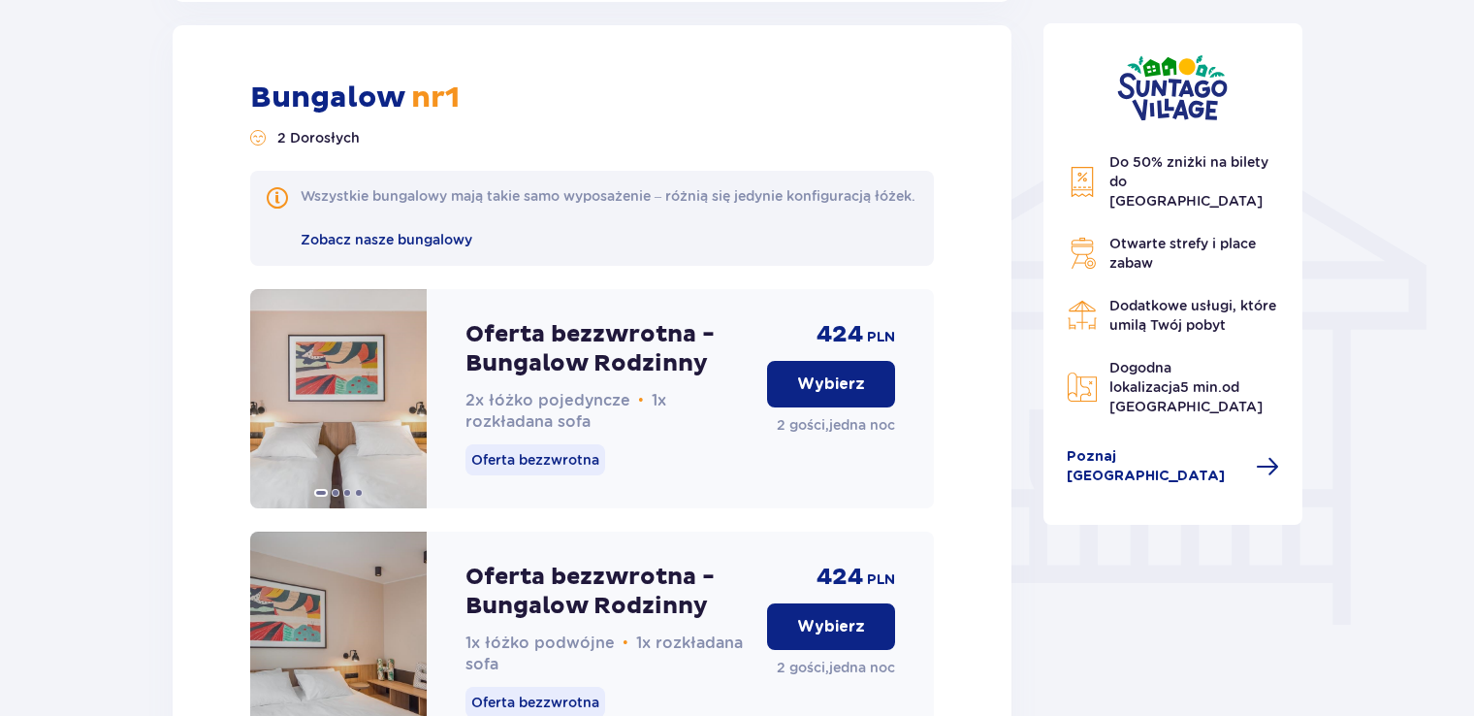
scroll to position [2095, 0]
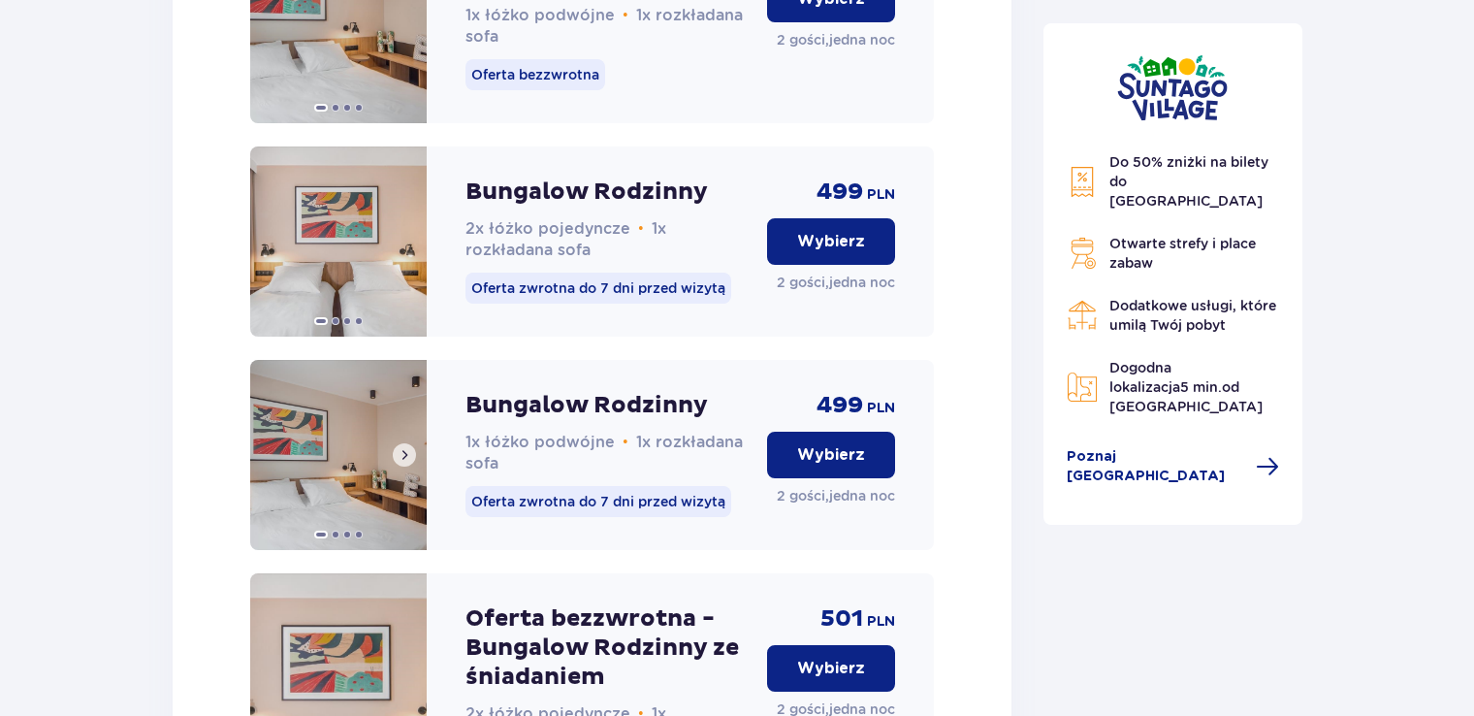
click at [353, 483] on img at bounding box center [338, 455] width 177 height 190
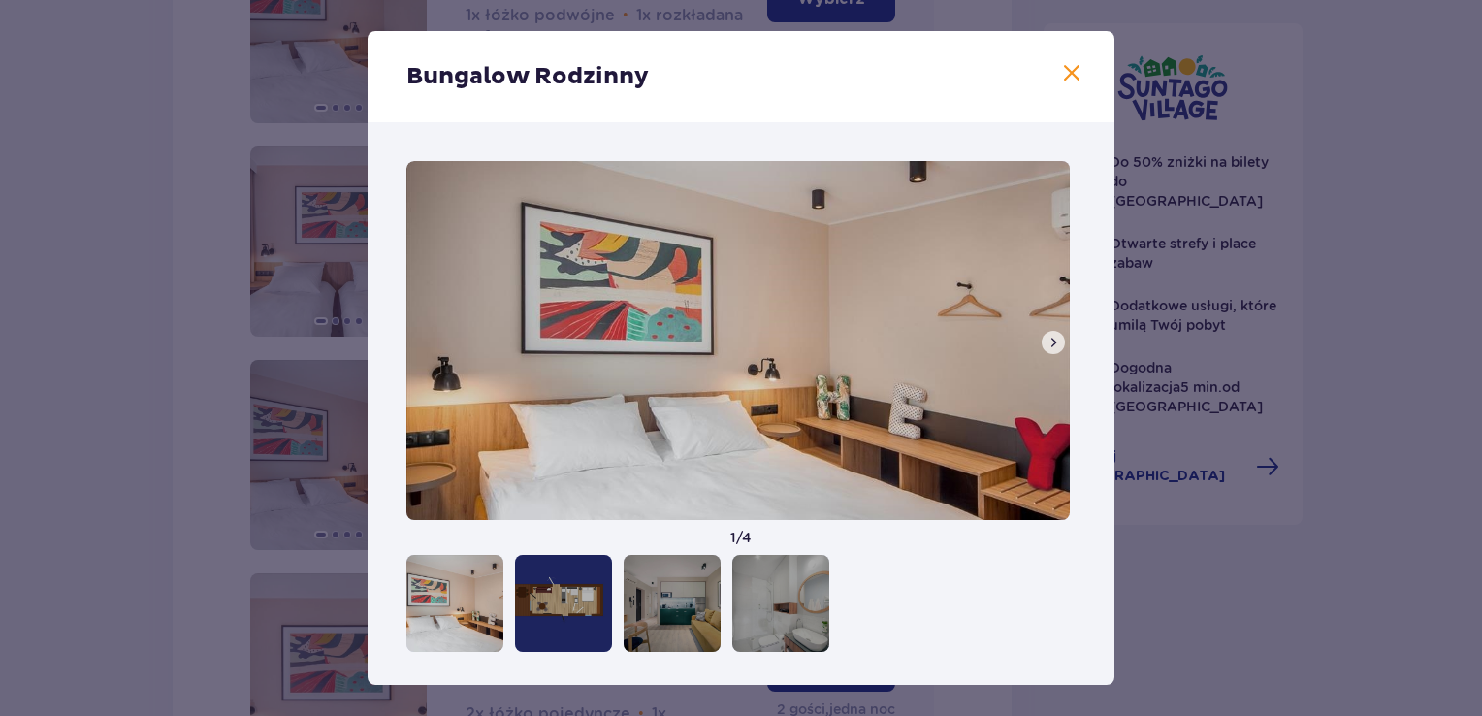
click at [1045, 339] on span at bounding box center [1053, 343] width 16 height 16
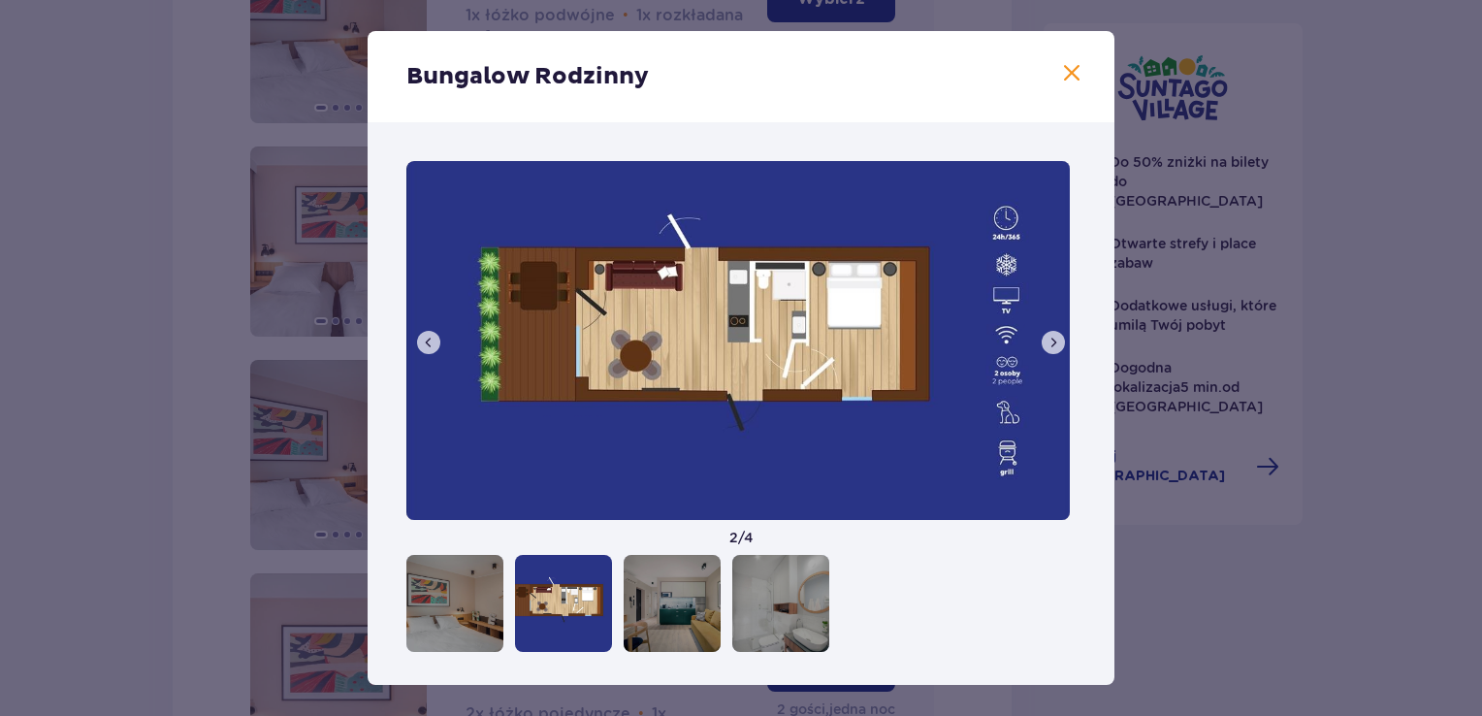
click at [1045, 339] on span at bounding box center [1053, 343] width 16 height 16
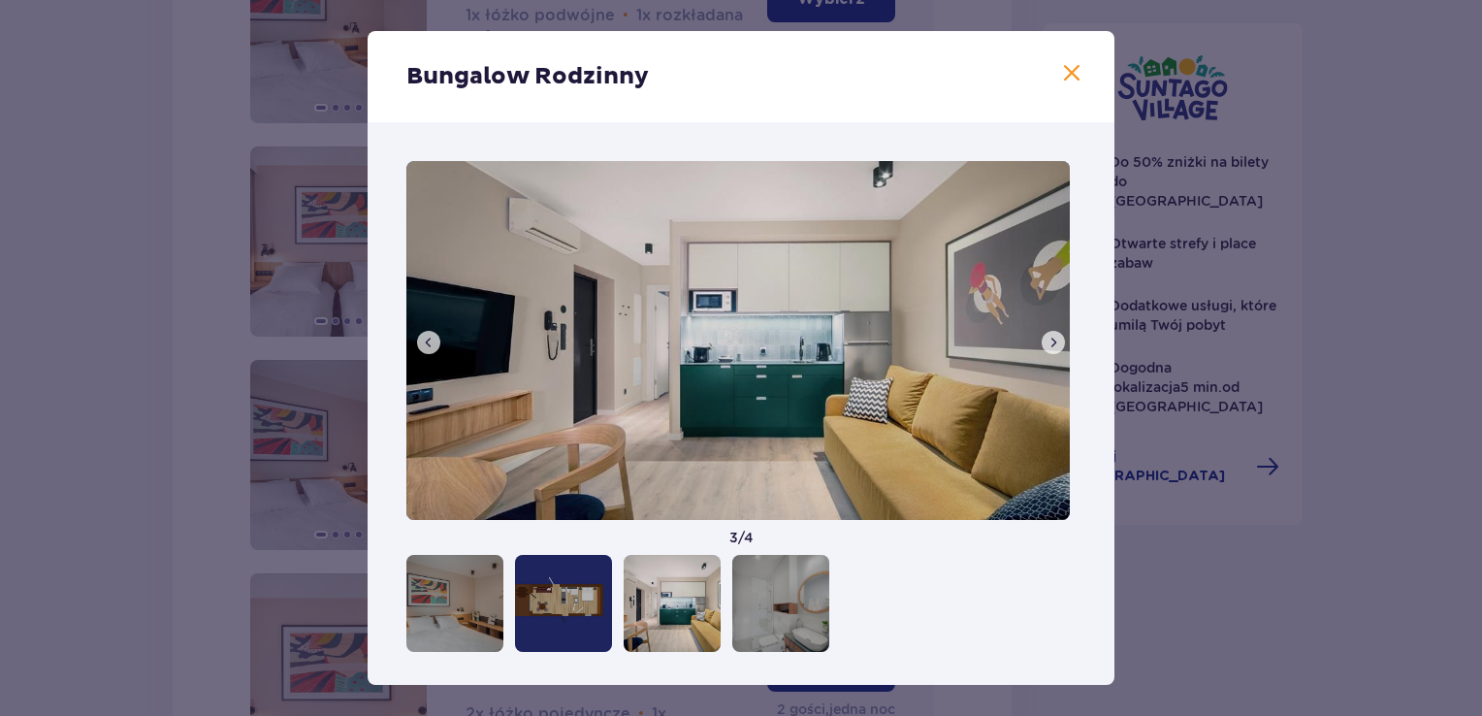
click at [1045, 339] on span at bounding box center [1053, 343] width 16 height 16
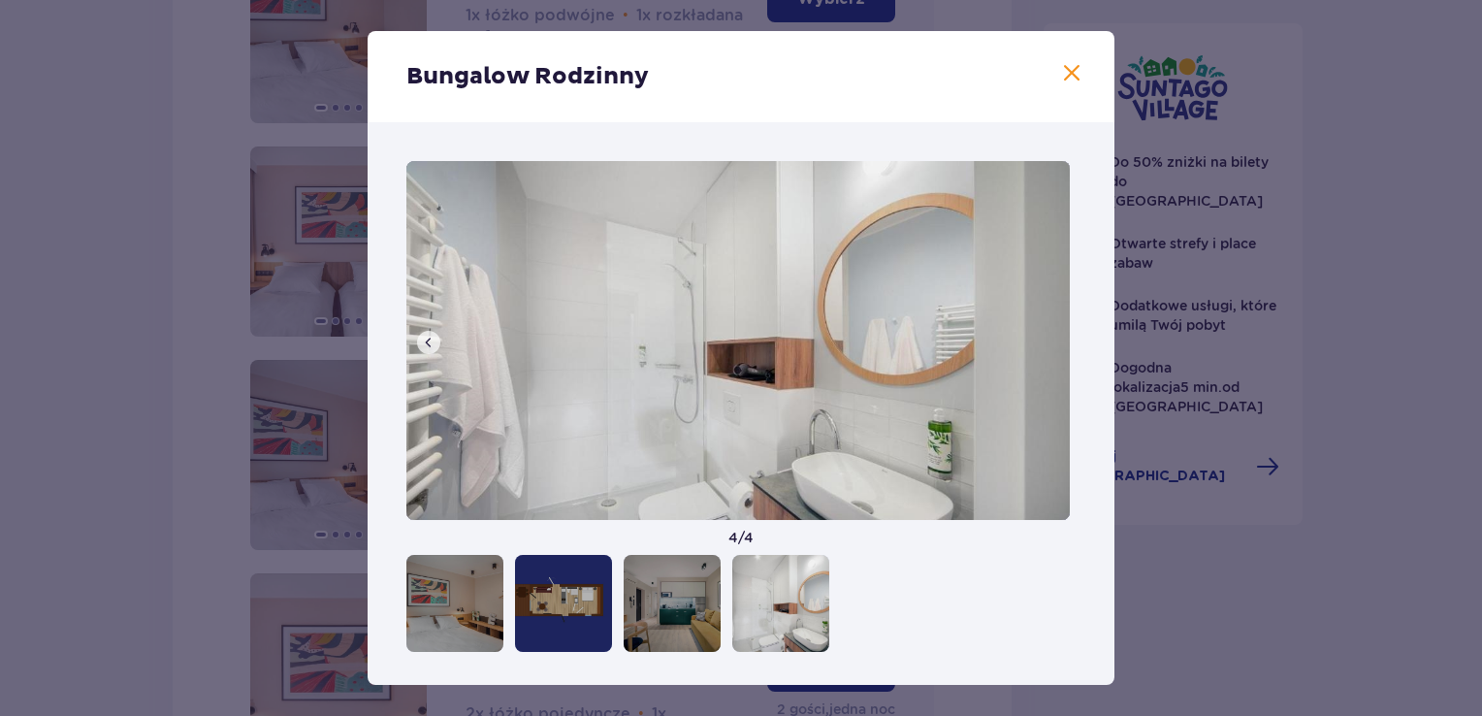
click at [1045, 339] on img at bounding box center [737, 340] width 663 height 359
click at [1066, 80] on span at bounding box center [1071, 73] width 23 height 23
